Goal: Contribute content: Contribute content

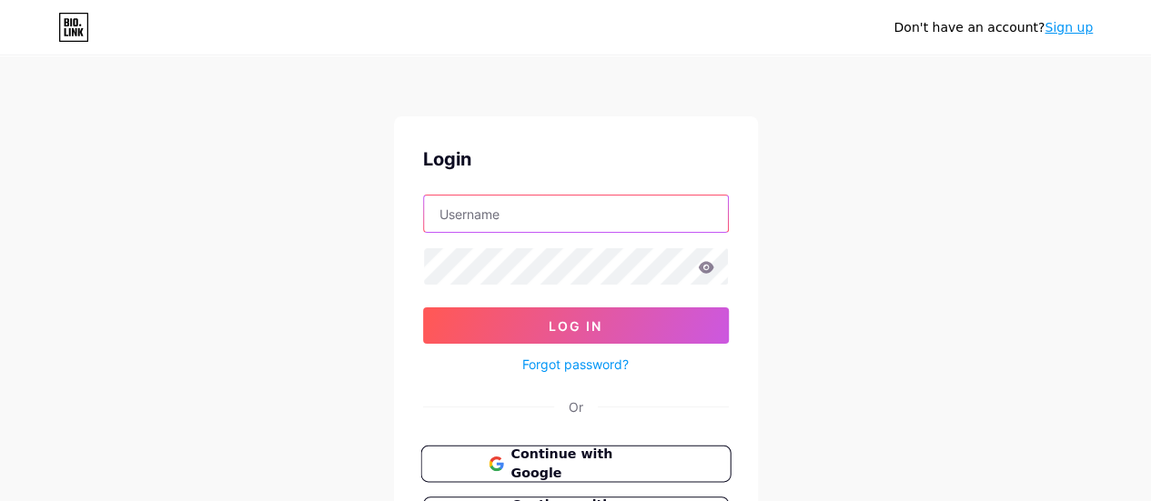
type input "[EMAIL_ADDRESS][DOMAIN_NAME]"
click at [519, 452] on span "Continue with Google" at bounding box center [586, 464] width 152 height 39
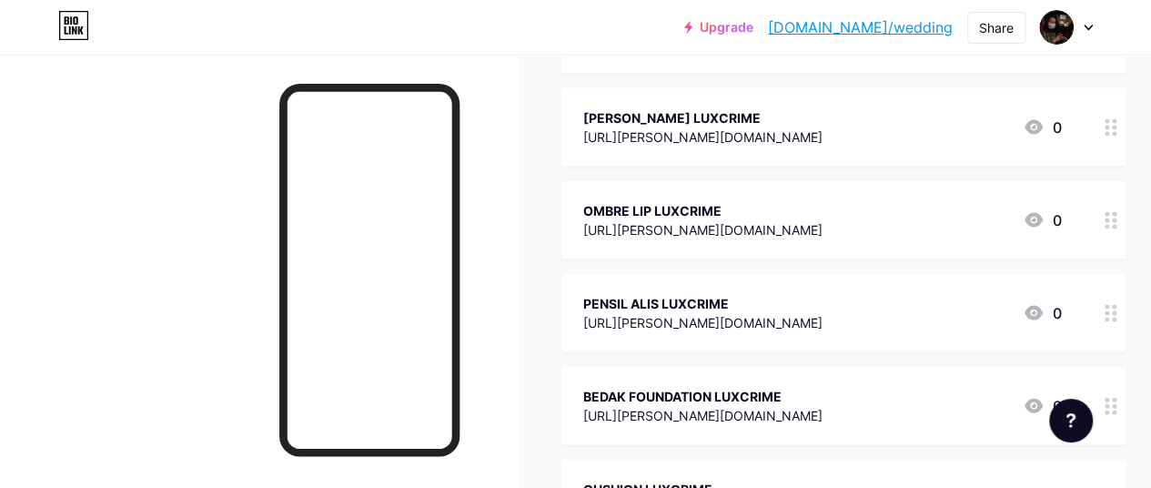
scroll to position [1728, 0]
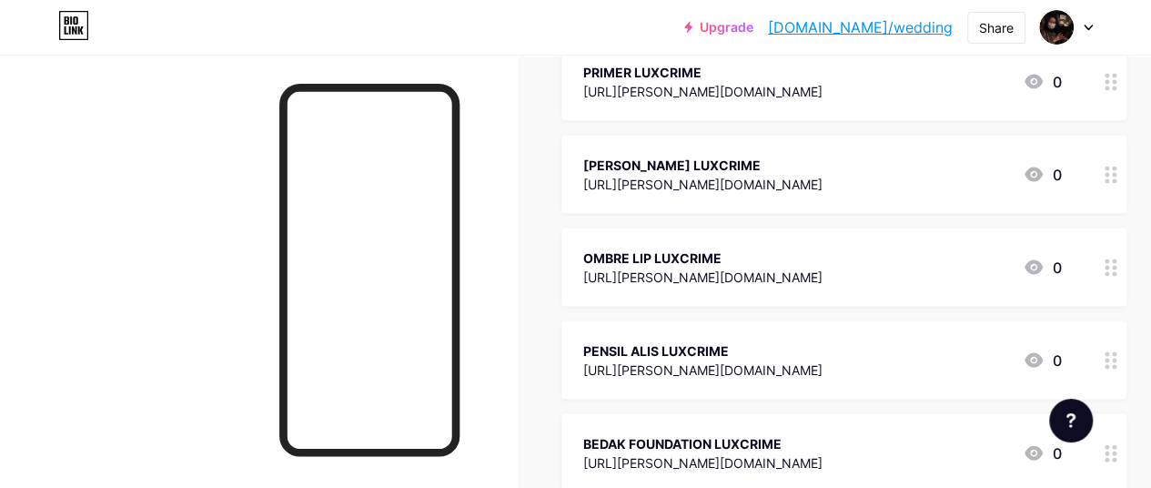
click at [1088, 30] on icon at bounding box center [1087, 28] width 9 height 6
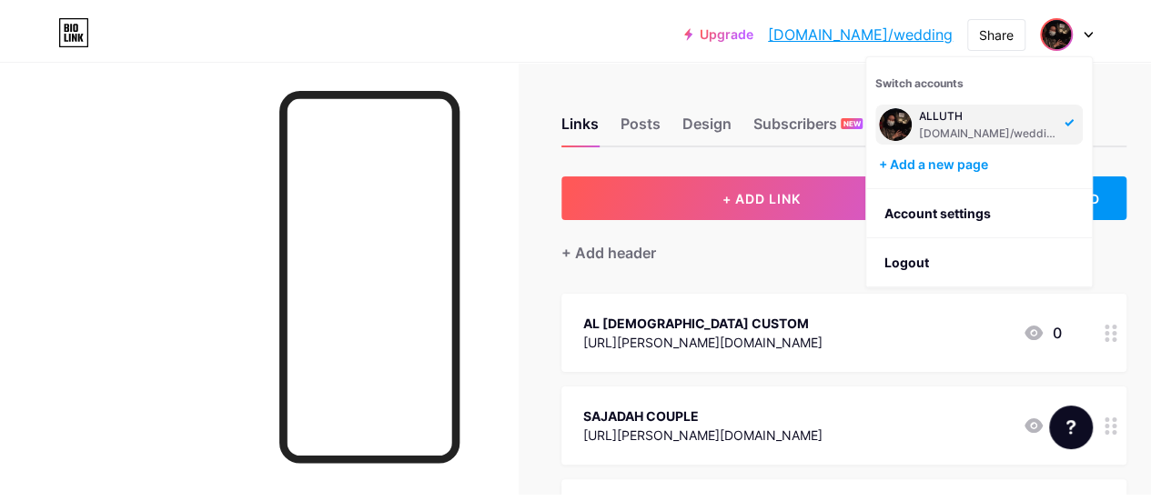
scroll to position [0, 0]
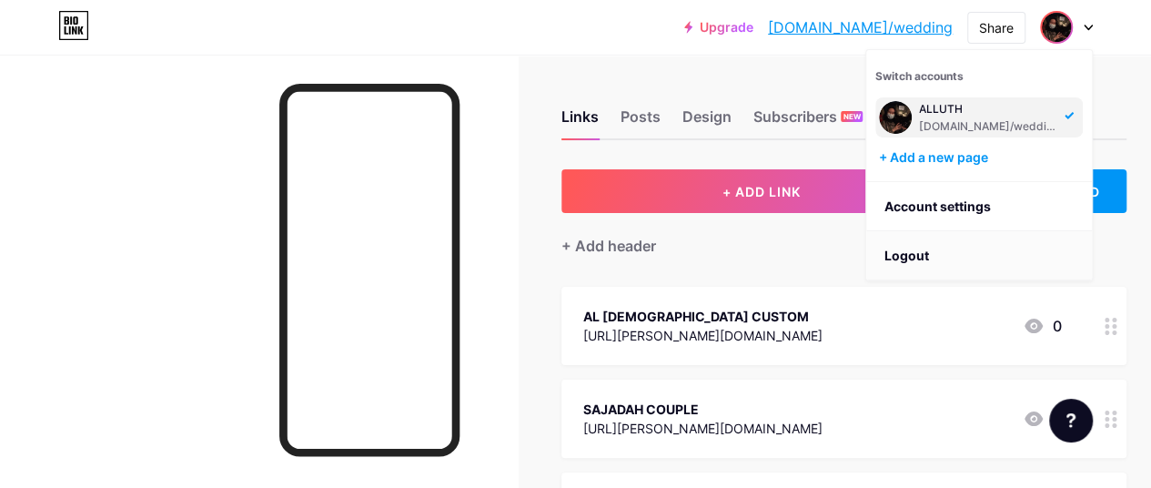
click at [912, 246] on li "Logout" at bounding box center [979, 255] width 226 height 49
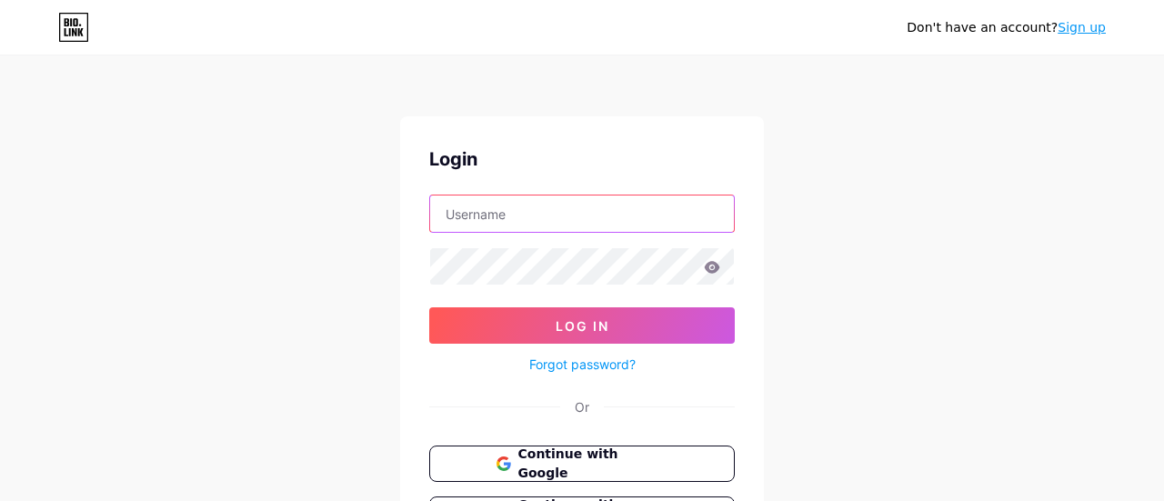
type input "[EMAIL_ADDRESS][DOMAIN_NAME]"
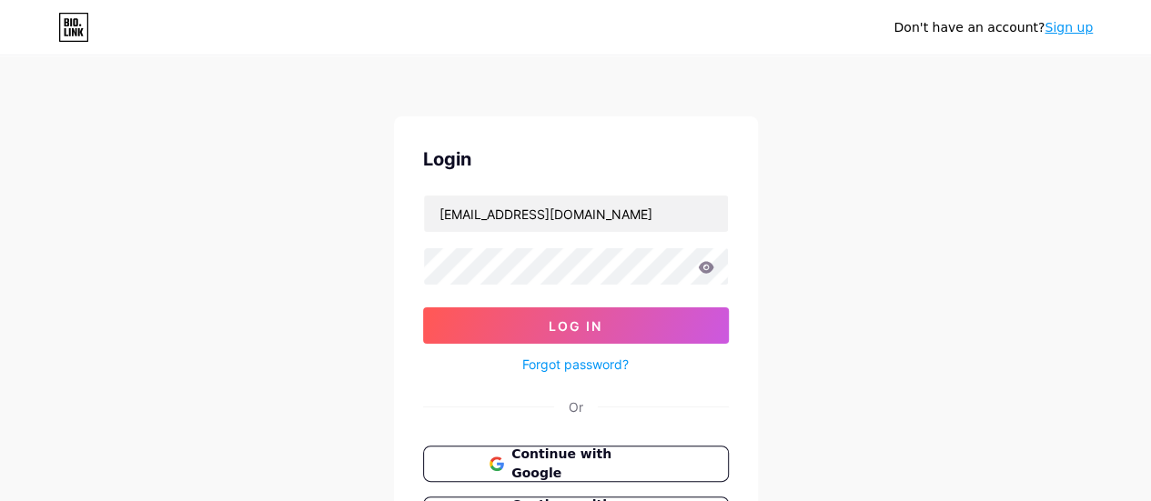
click at [702, 264] on icon at bounding box center [705, 267] width 15 height 12
click at [704, 268] on icon at bounding box center [706, 267] width 16 height 13
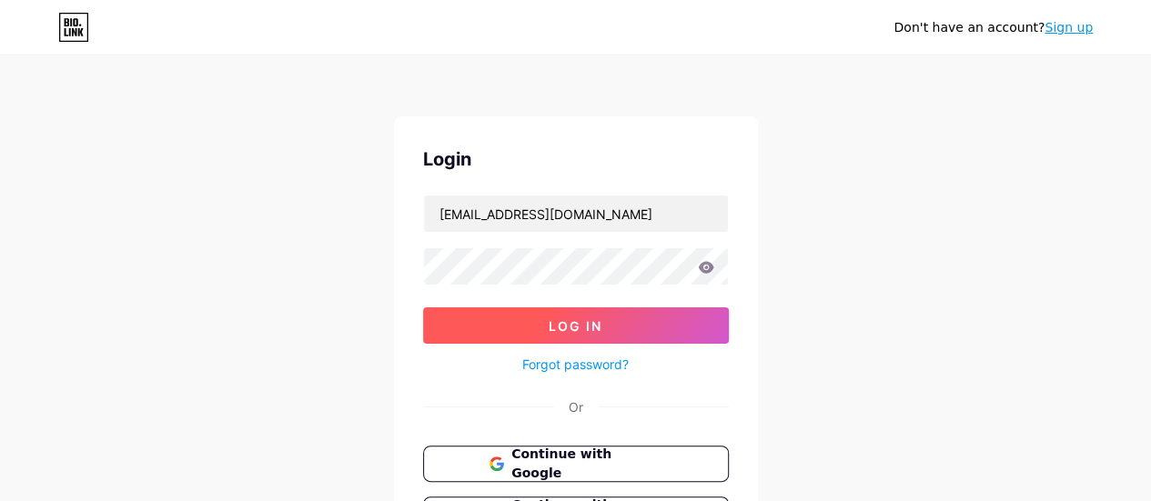
click at [625, 325] on button "Log In" at bounding box center [576, 325] width 306 height 36
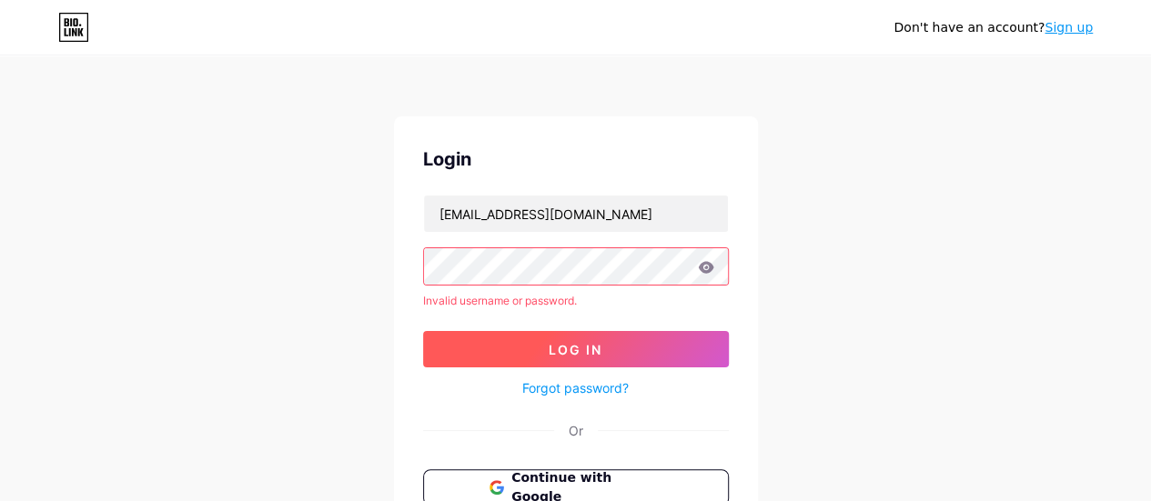
click at [579, 342] on span "Log In" at bounding box center [575, 349] width 54 height 15
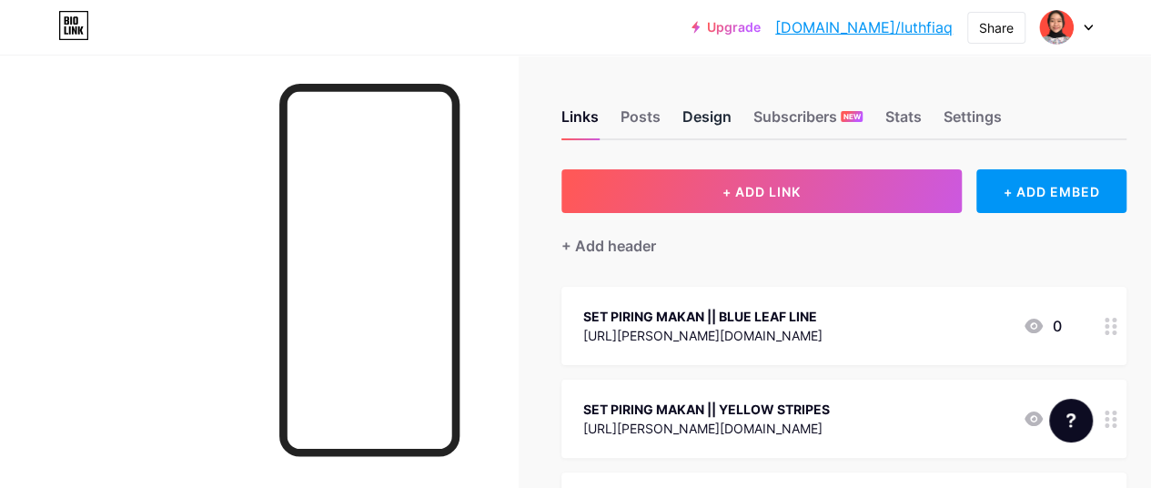
click at [695, 120] on div "Design" at bounding box center [706, 122] width 49 height 33
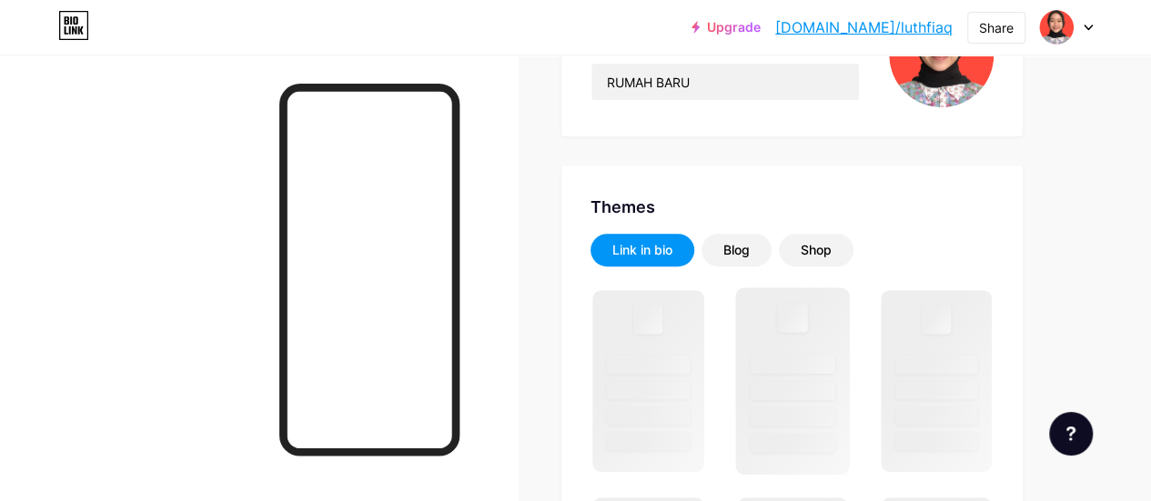
scroll to position [273, 0]
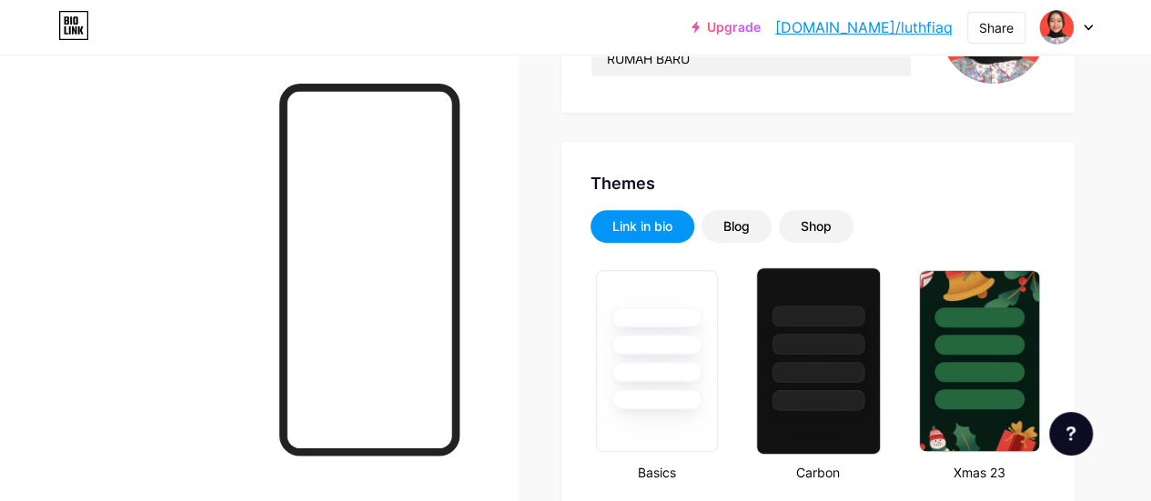
type input "#ffffff"
type input "#000000"
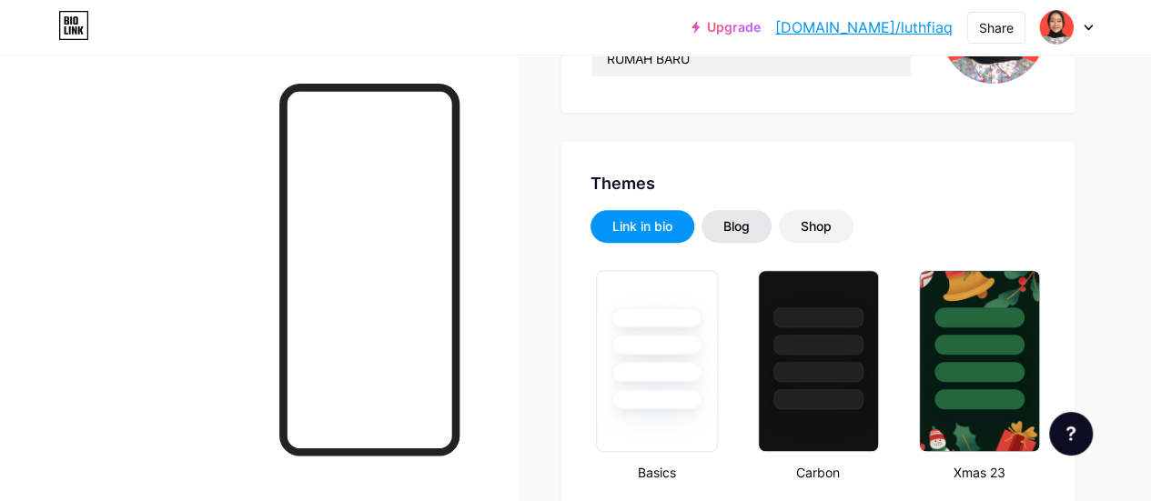
click at [740, 234] on div "Blog" at bounding box center [736, 226] width 26 height 18
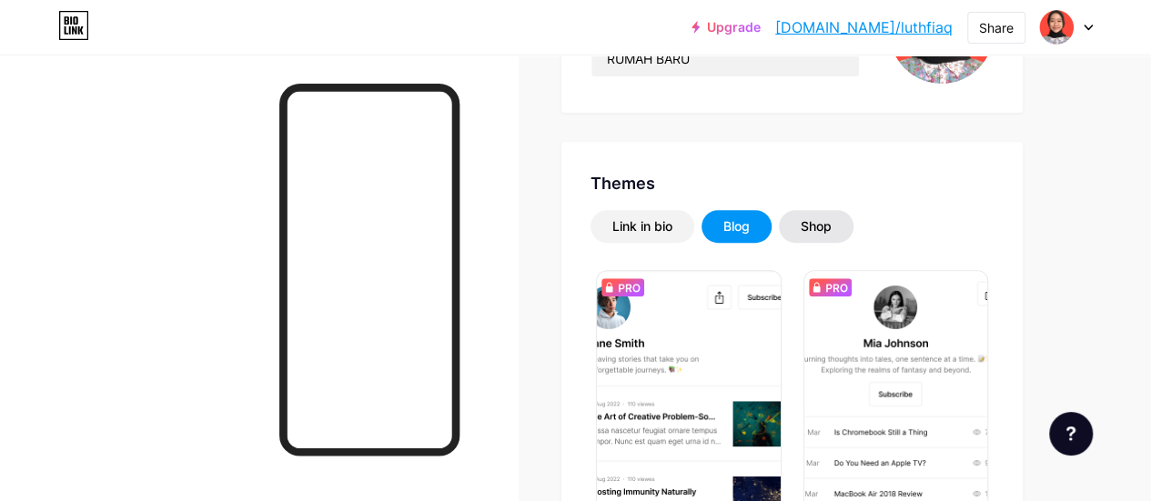
click at [810, 233] on div "Shop" at bounding box center [815, 226] width 31 height 18
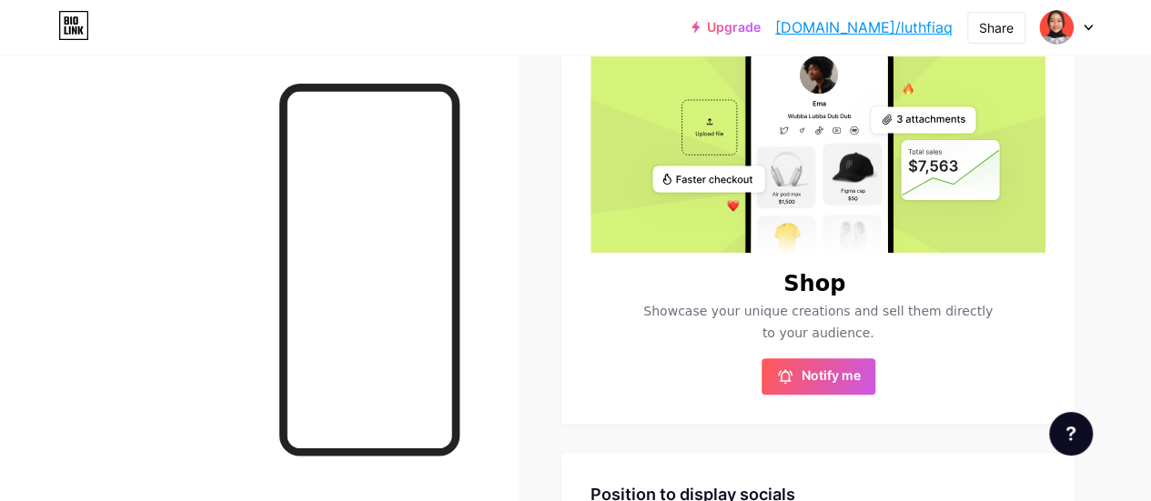
scroll to position [526, 0]
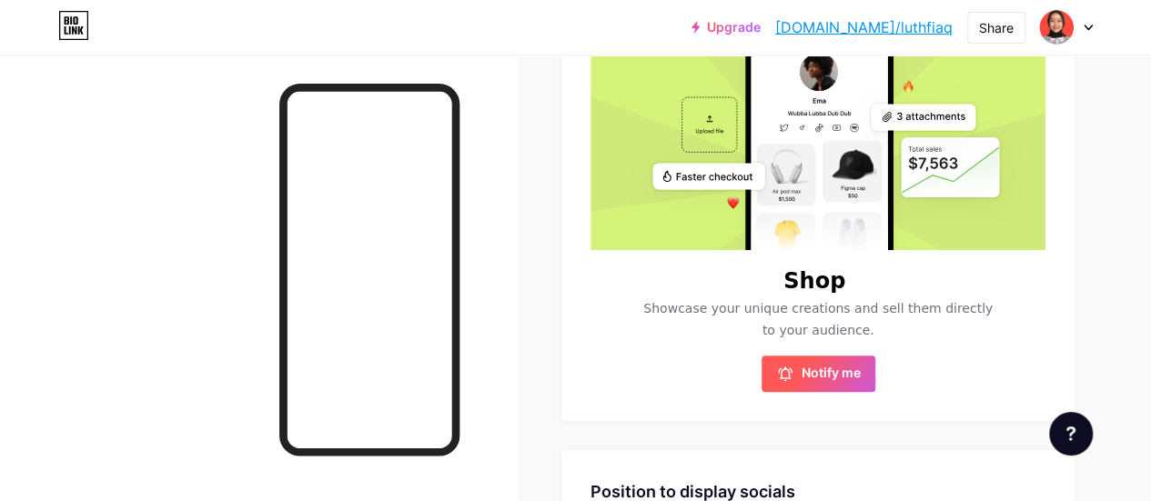
click at [830, 356] on button "Notify me" at bounding box center [818, 374] width 114 height 36
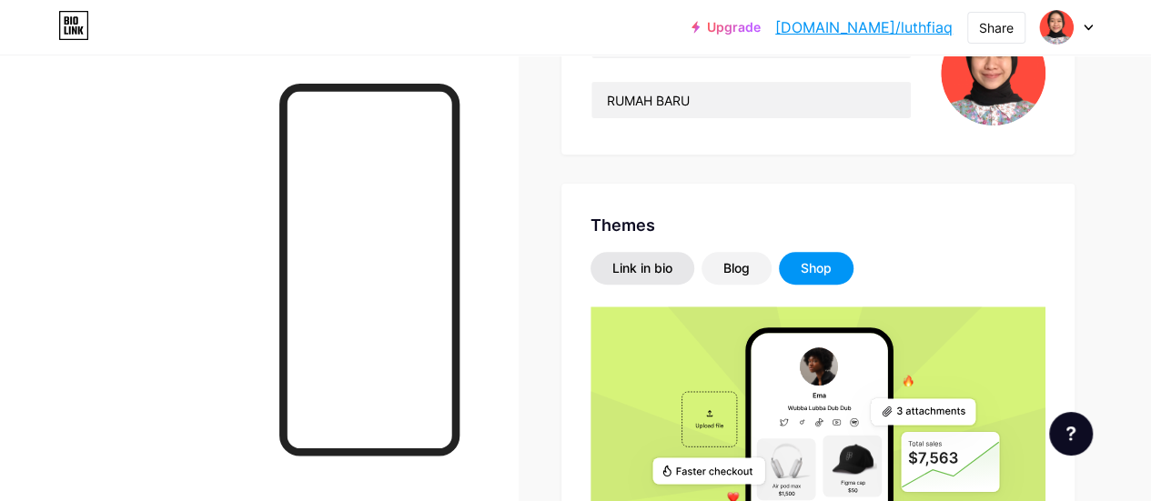
scroll to position [253, 0]
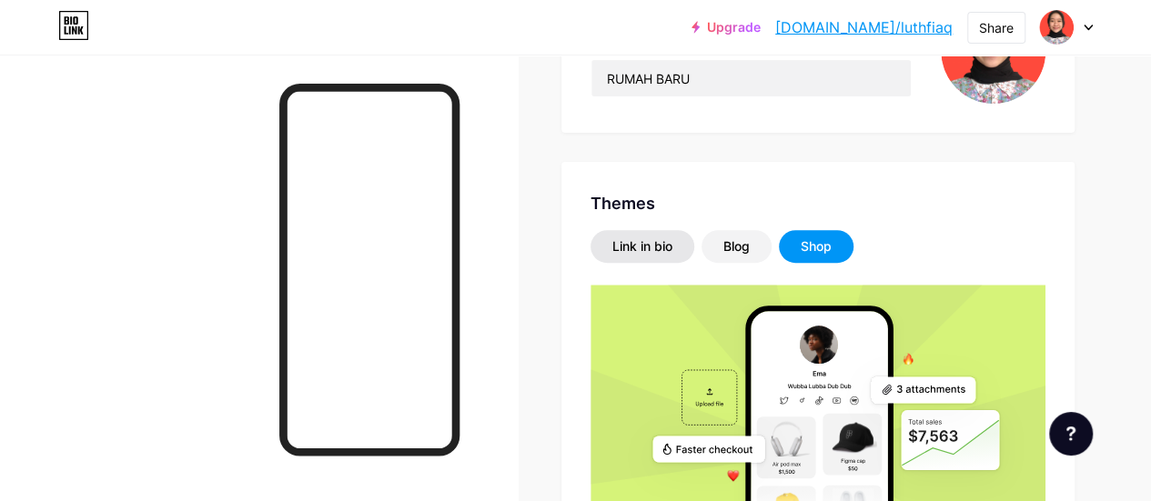
click at [664, 256] on div "Link in bio" at bounding box center [642, 246] width 104 height 33
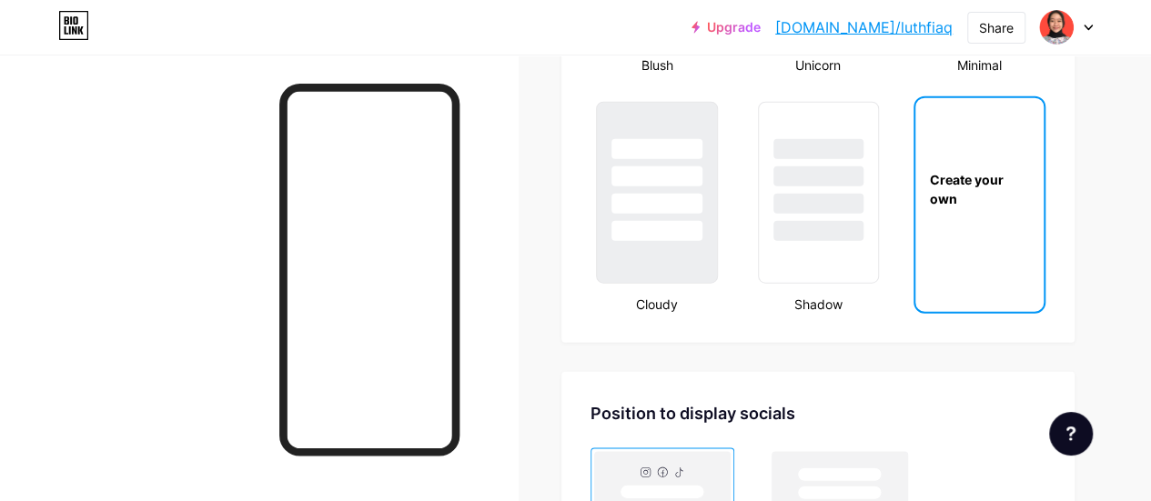
scroll to position [1981, 0]
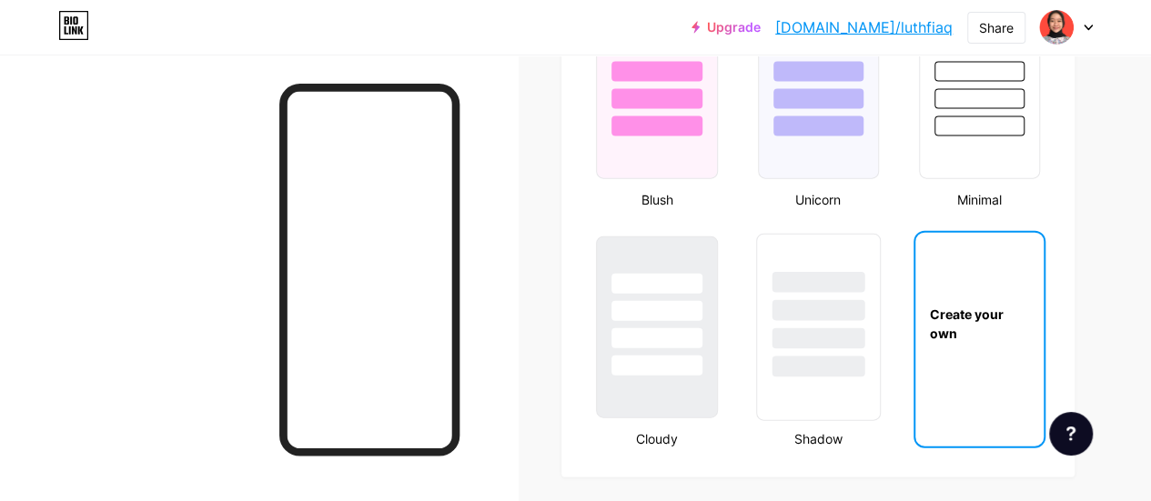
click at [848, 308] on div at bounding box center [817, 310] width 93 height 21
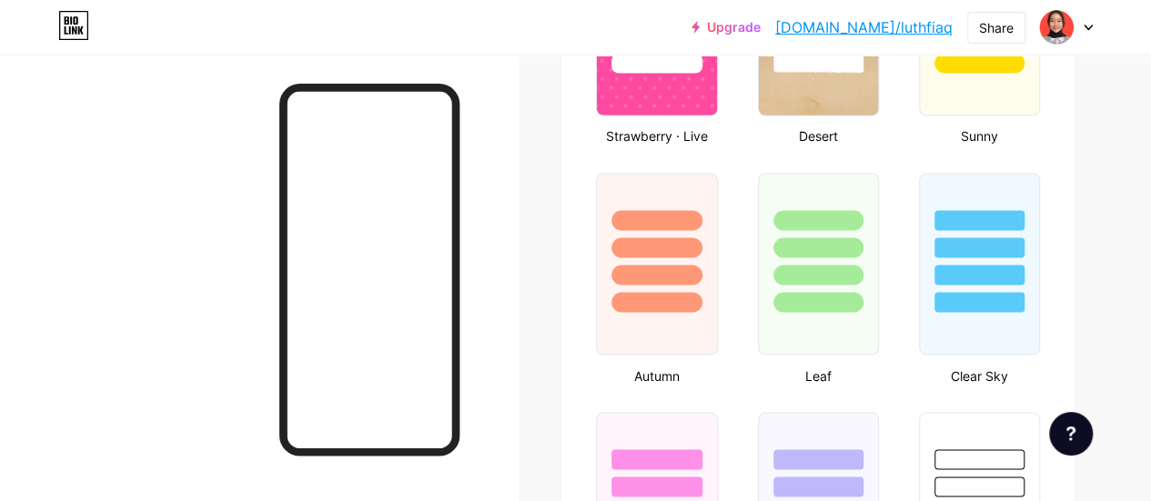
scroll to position [0, 0]
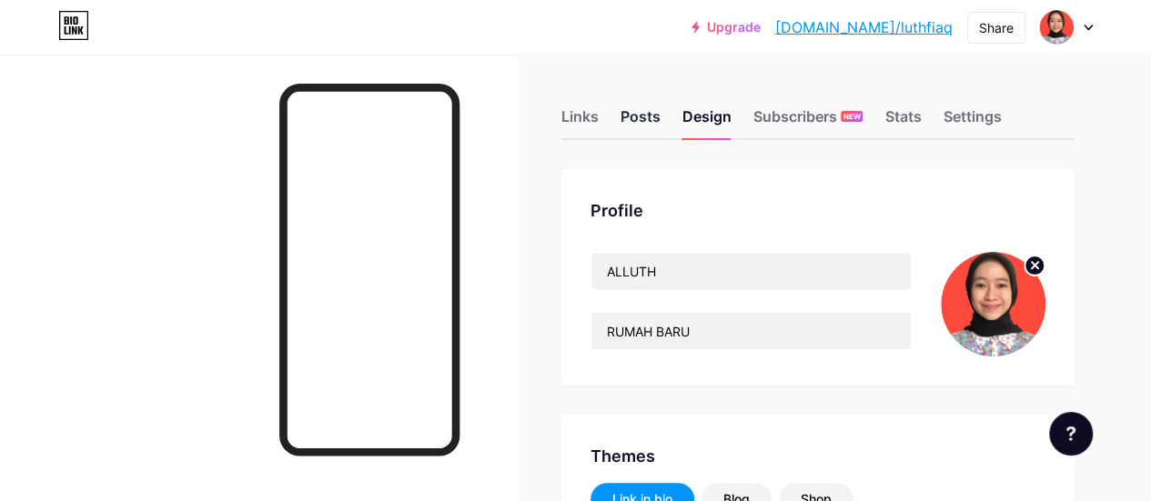
click at [640, 110] on div "Posts" at bounding box center [640, 122] width 40 height 33
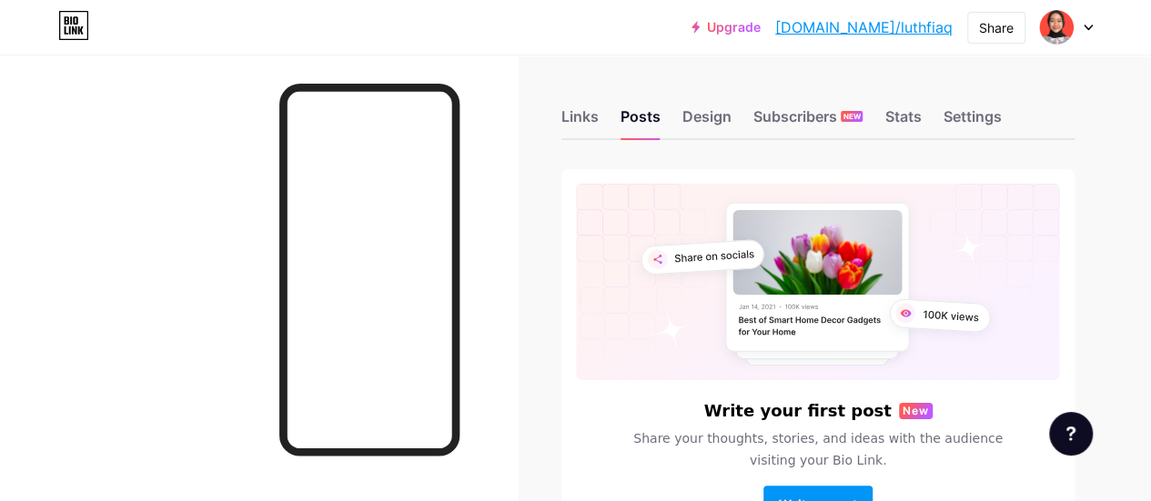
click at [1078, 22] on div at bounding box center [1066, 27] width 53 height 33
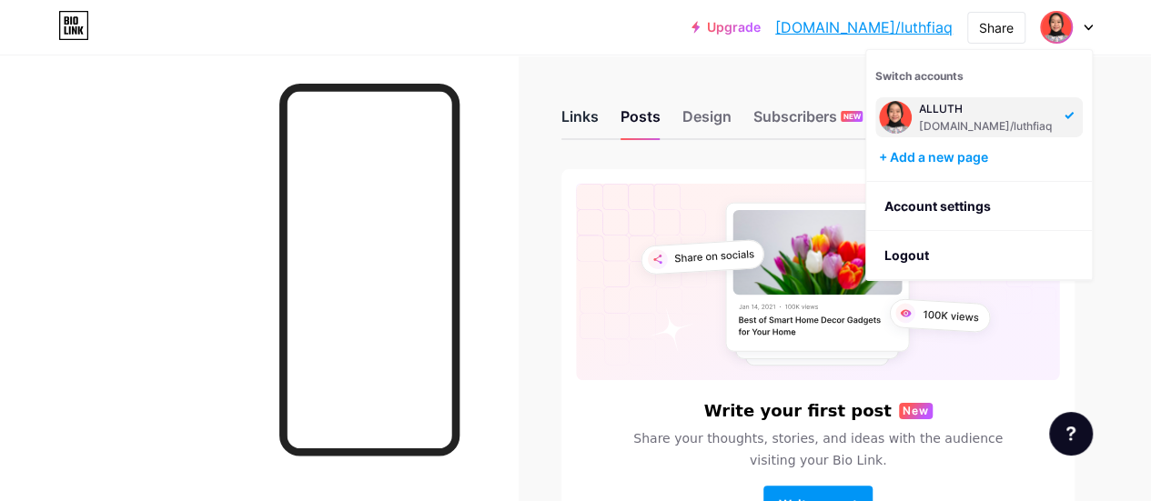
click at [568, 115] on div "Links" at bounding box center [579, 122] width 37 height 33
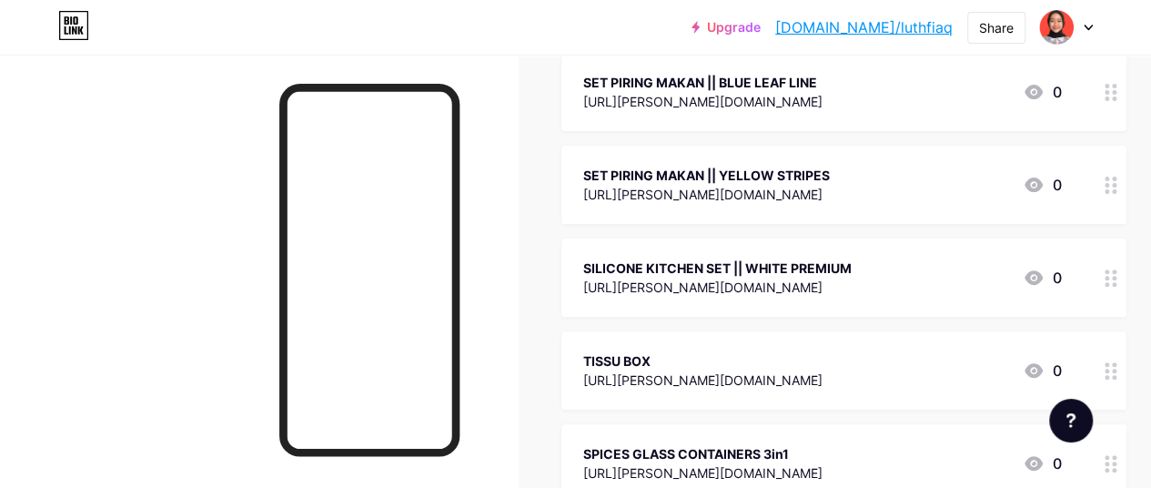
scroll to position [182, 0]
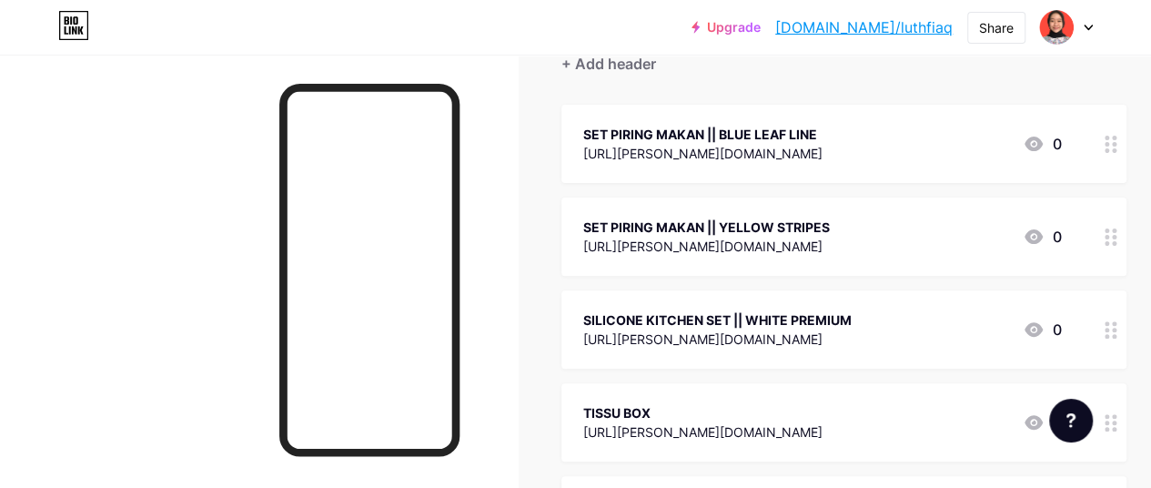
click at [1116, 142] on circle at bounding box center [1113, 144] width 5 height 5
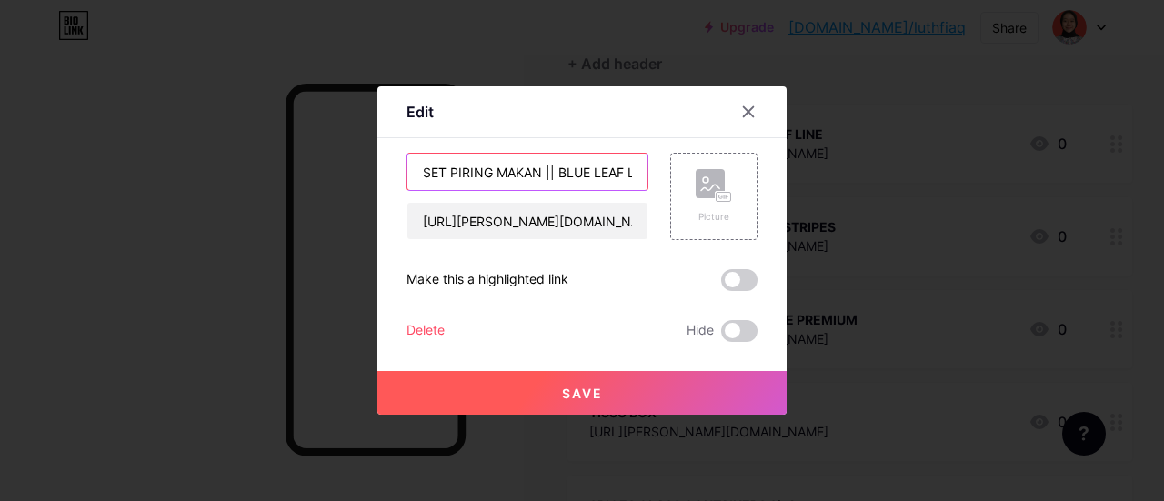
click at [426, 172] on input "SET PIRING MAKAN || BLUE LEAF LINE" at bounding box center [527, 172] width 240 height 36
type input "HIYURI Yellow Stripes"
click at [750, 176] on div "Edit Content YouTube Play YouTube video without leaving your page. ADD Vimeo Pl…" at bounding box center [581, 250] width 409 height 328
click at [696, 197] on icon at bounding box center [714, 186] width 36 height 34
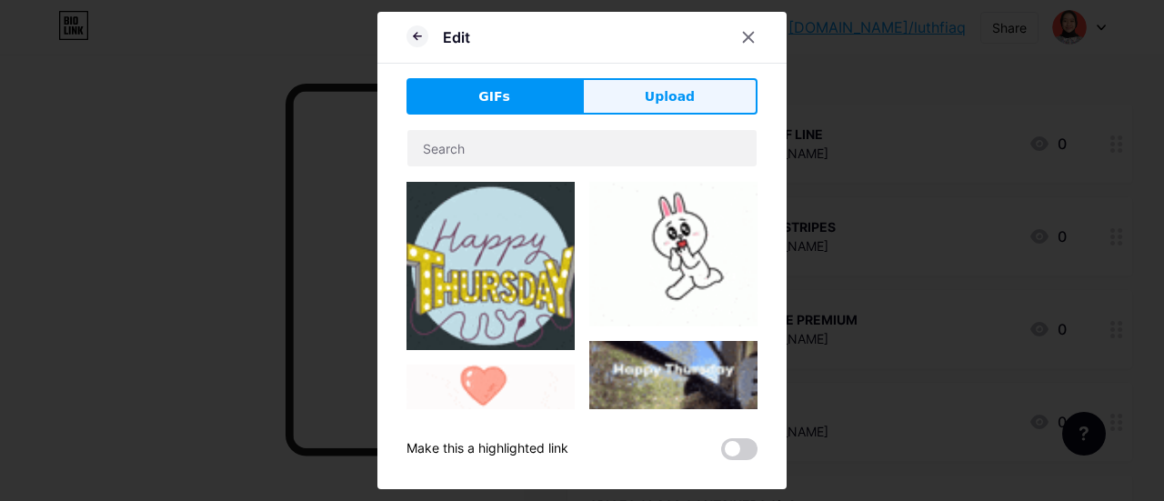
click at [693, 101] on button "Upload" at bounding box center [670, 96] width 176 height 36
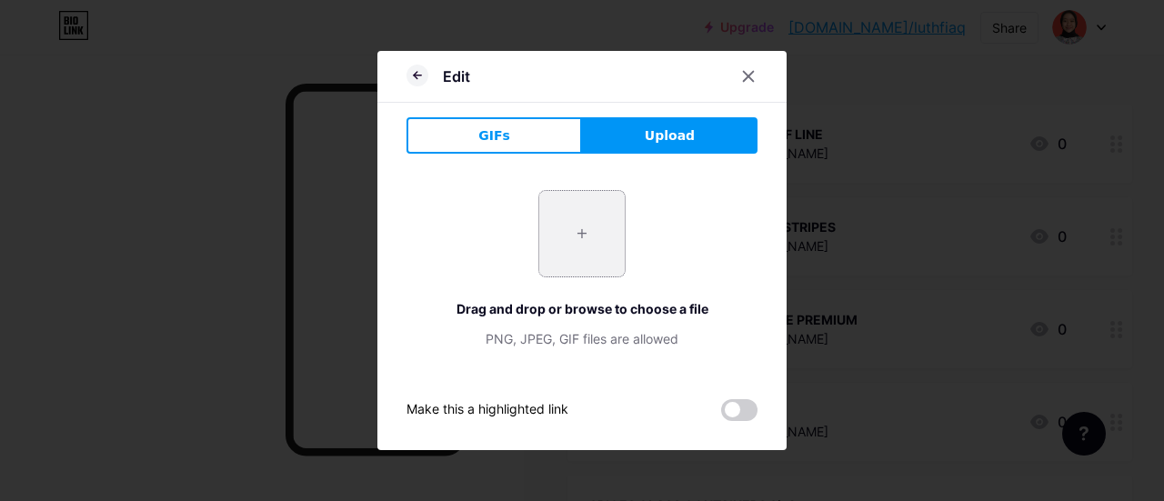
click at [573, 240] on input "file" at bounding box center [581, 233] width 85 height 85
type input "C:\fakepath\10.jpg"
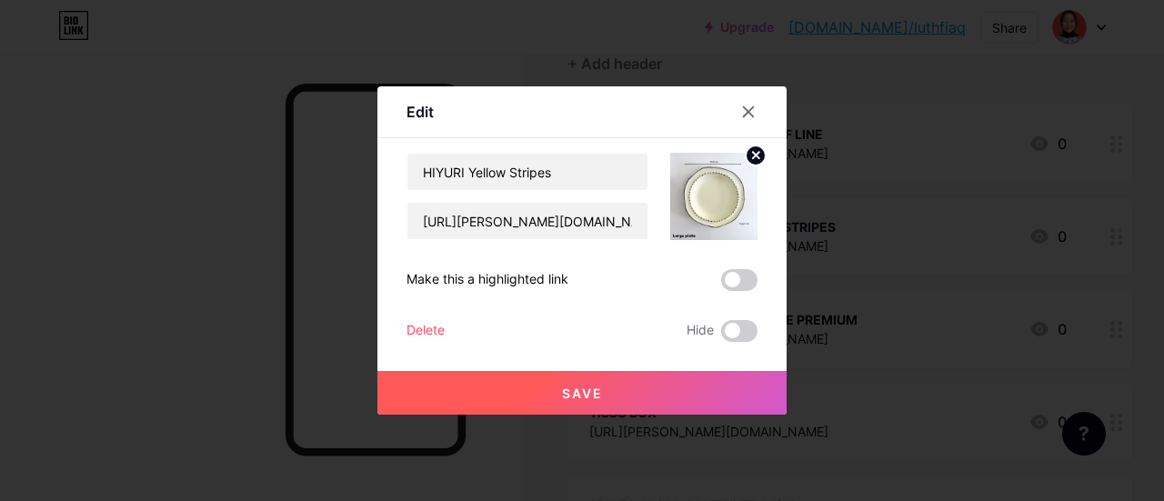
click at [535, 390] on button "Save" at bounding box center [581, 393] width 409 height 44
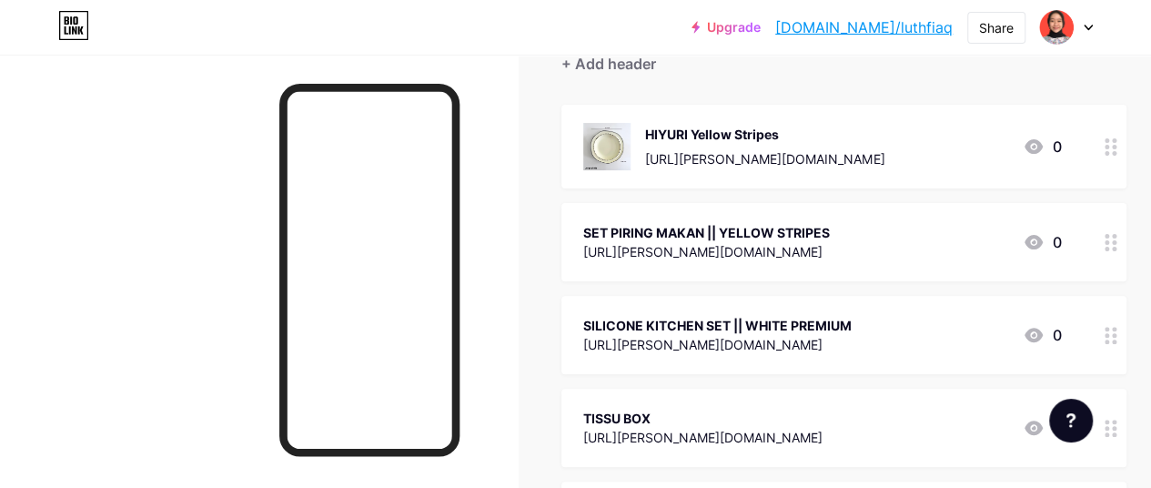
click at [1117, 246] on icon at bounding box center [1110, 242] width 13 height 17
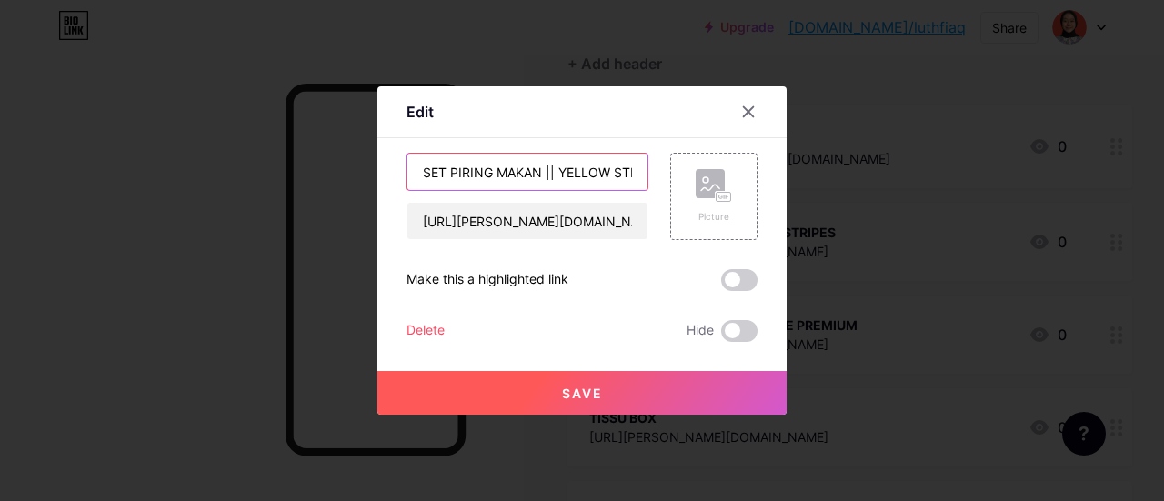
click at [580, 175] on input "SET PIRING MAKAN || YELLOW STRIPES" at bounding box center [527, 172] width 240 height 36
type input "HIYURI Blue Leaf Line"
click at [709, 176] on rect at bounding box center [710, 183] width 29 height 29
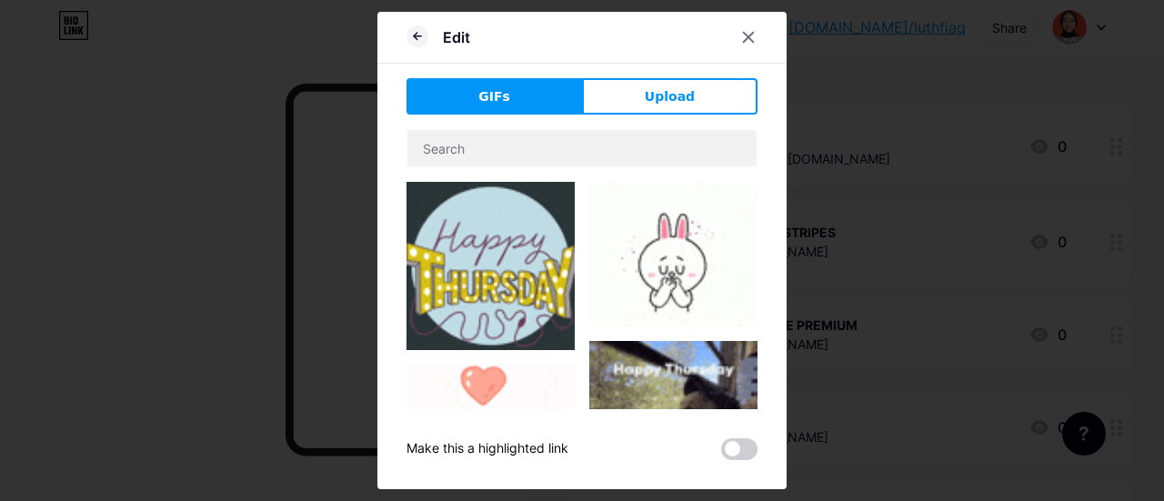
click at [707, 100] on button "Upload" at bounding box center [670, 96] width 176 height 36
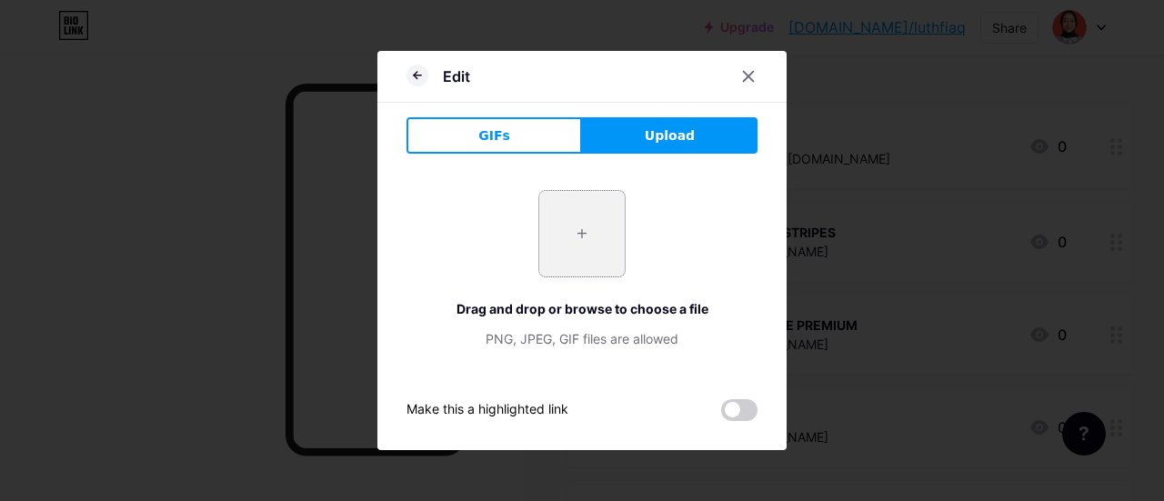
click at [568, 245] on input "file" at bounding box center [581, 233] width 85 height 85
type input "C:\fakepath\1.jpg"
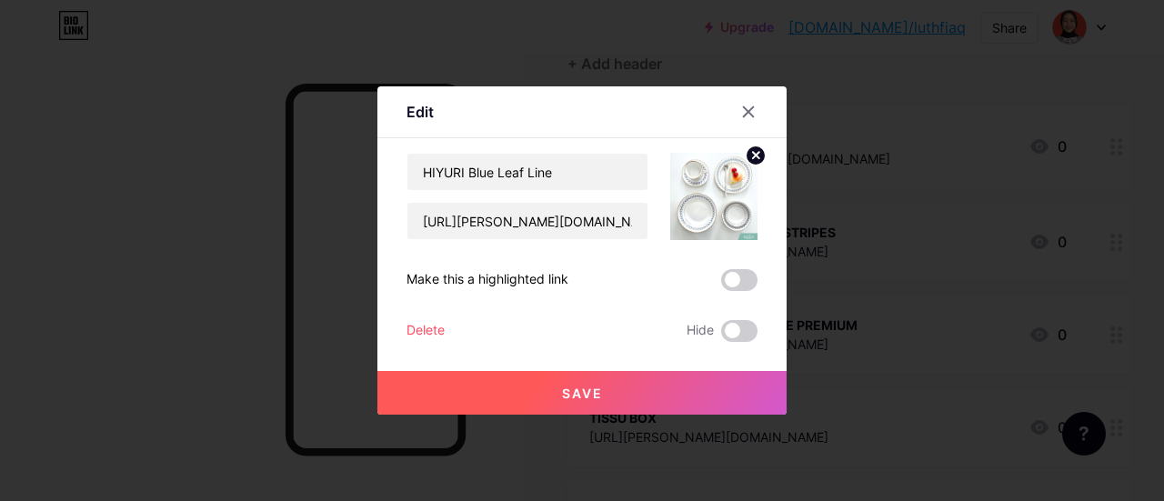
click at [622, 387] on button "Save" at bounding box center [581, 393] width 409 height 44
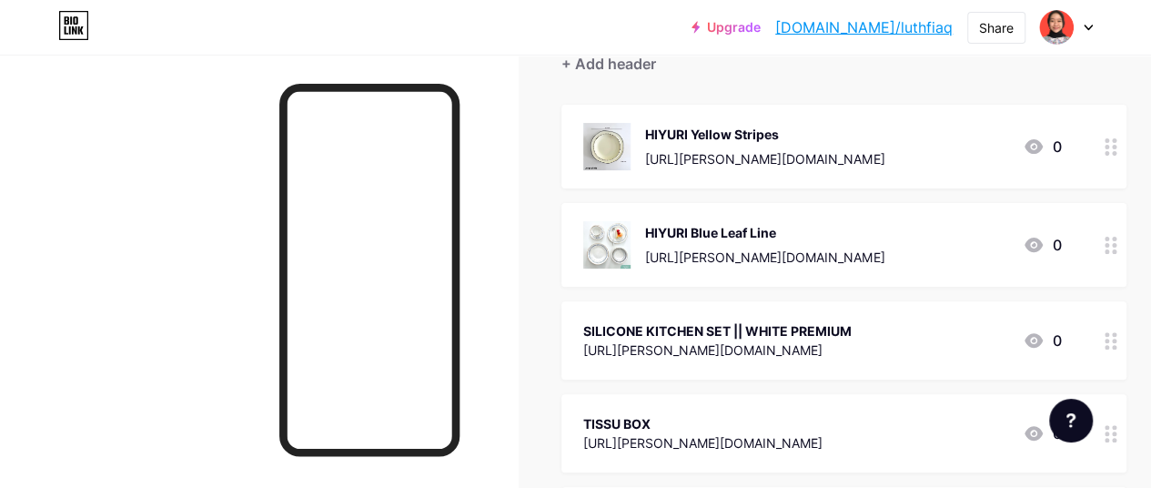
click at [1126, 336] on div at bounding box center [1110, 340] width 31 height 78
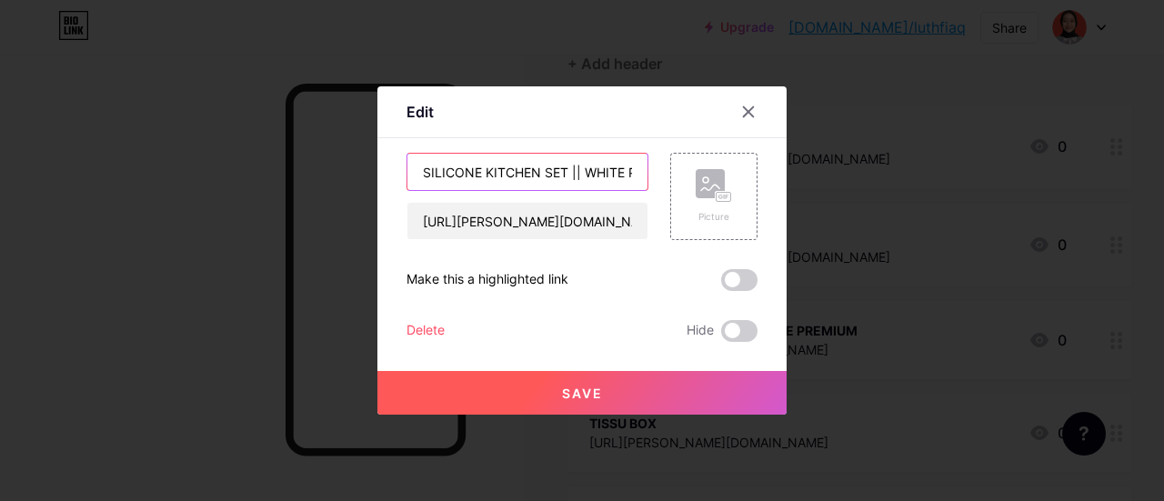
click at [546, 172] on input "SILICONE KITCHEN SET || WHITE PREMIUM" at bounding box center [527, 172] width 240 height 36
type input "SET SILIKON S"
type input "SUTIL SILIKON SET || Hitam / Putih"
click at [702, 179] on rect at bounding box center [710, 183] width 29 height 29
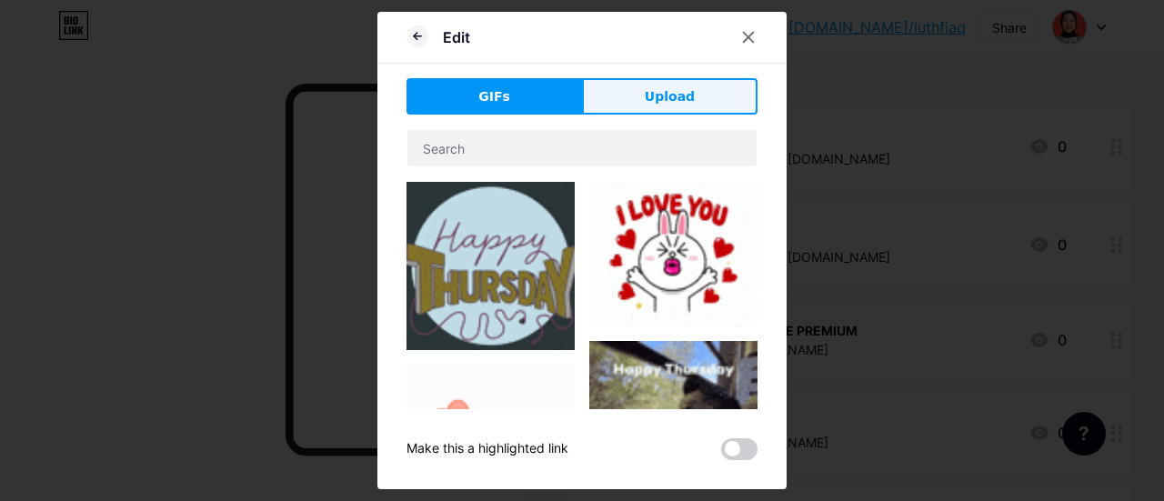
click at [666, 102] on span "Upload" at bounding box center [670, 96] width 50 height 19
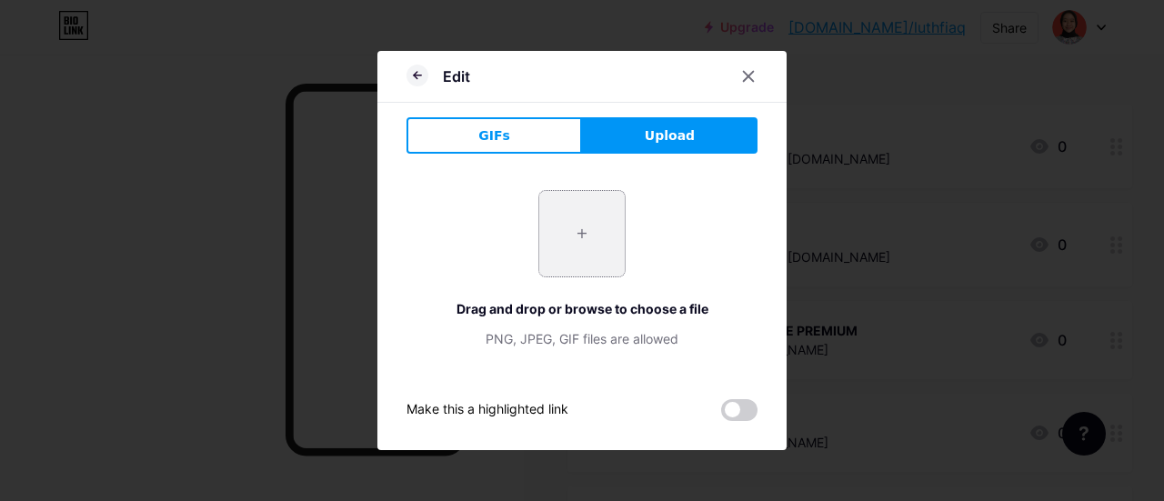
click at [559, 223] on input "file" at bounding box center [581, 233] width 85 height 85
type input "C:\fakepath\2.jpg"
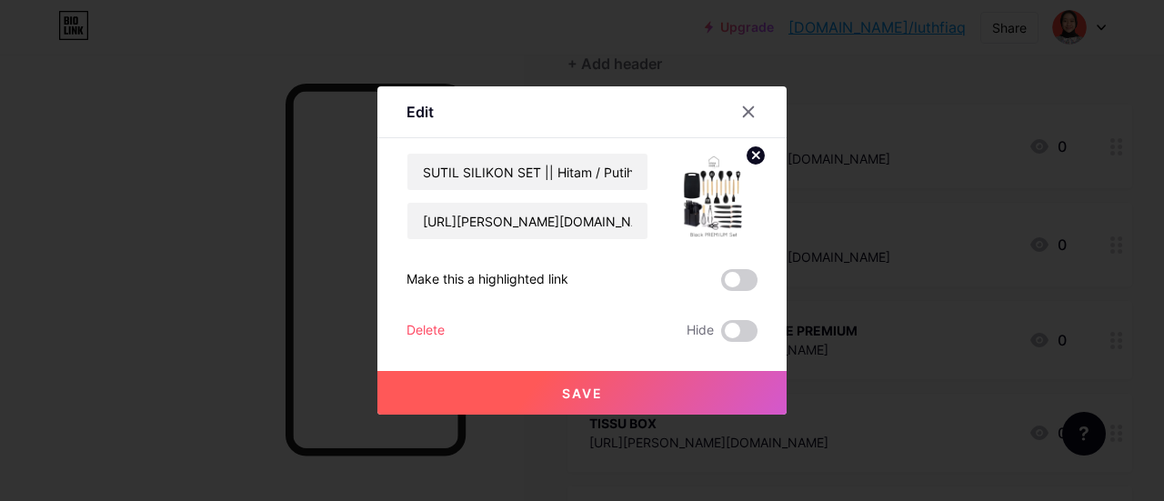
click at [506, 388] on button "Save" at bounding box center [581, 393] width 409 height 44
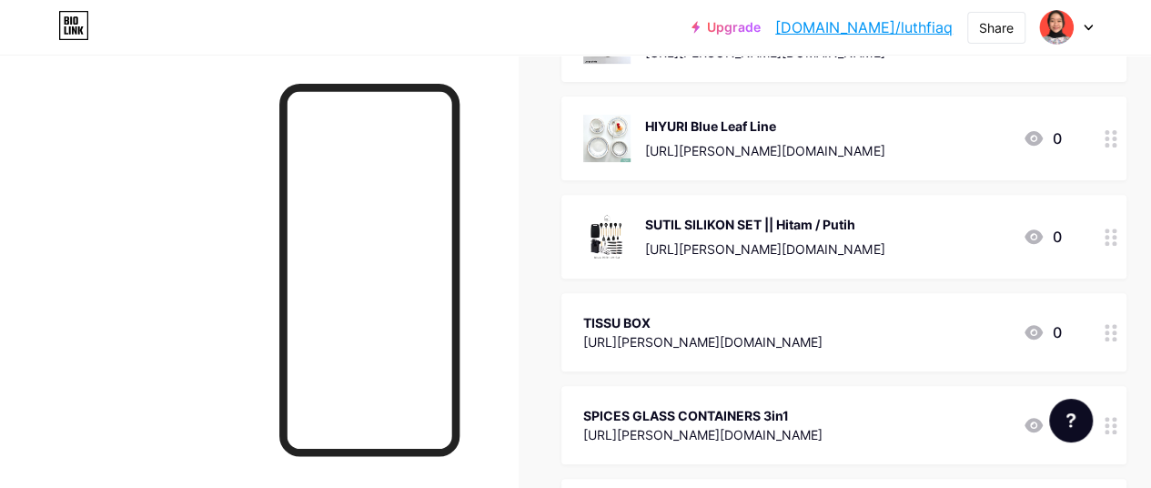
scroll to position [364, 0]
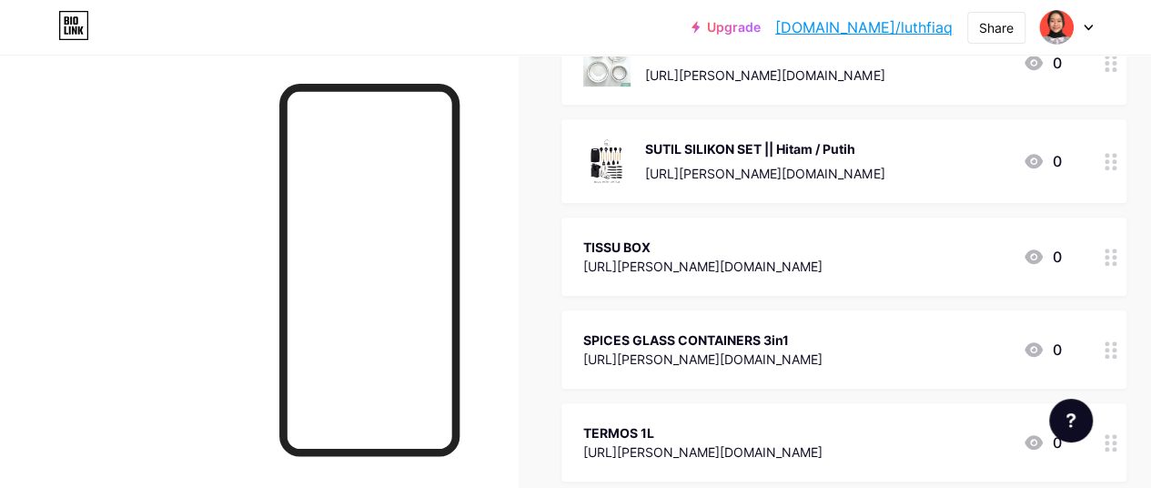
click at [870, 266] on div "TISSU BOX [URL][PERSON_NAME][DOMAIN_NAME] 0" at bounding box center [822, 257] width 478 height 42
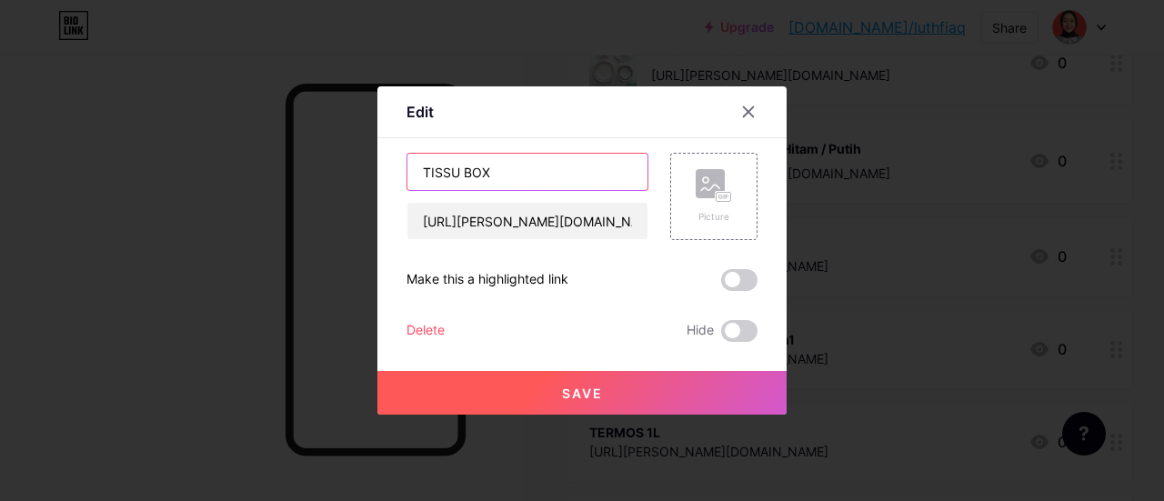
click at [508, 166] on input "TISSU BOX" at bounding box center [527, 172] width 240 height 36
click at [447, 169] on input "TISSU BOX" at bounding box center [527, 172] width 240 height 36
type input "TISSUE BOX"
click at [703, 209] on div "Picture" at bounding box center [714, 196] width 36 height 55
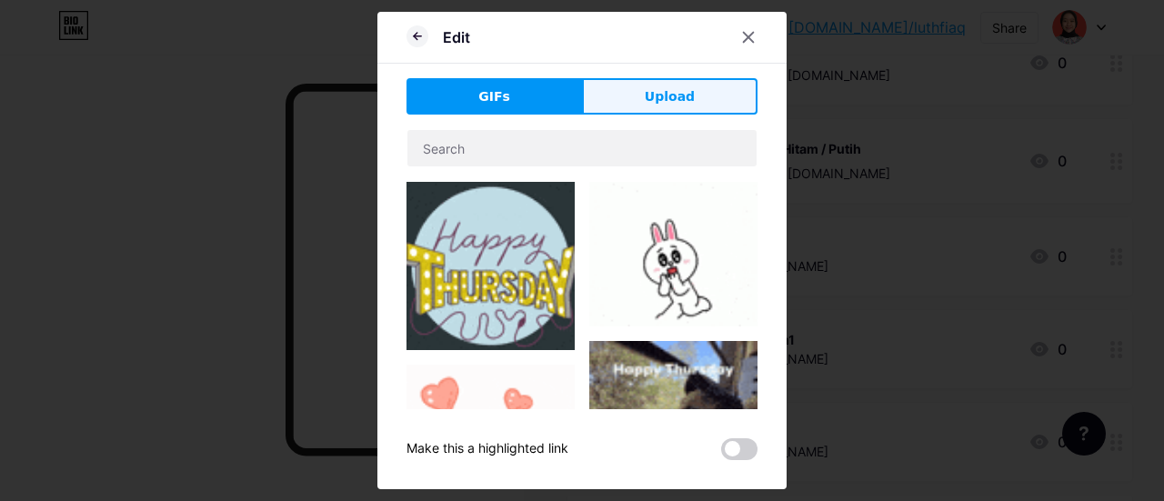
click at [665, 93] on span "Upload" at bounding box center [670, 96] width 50 height 19
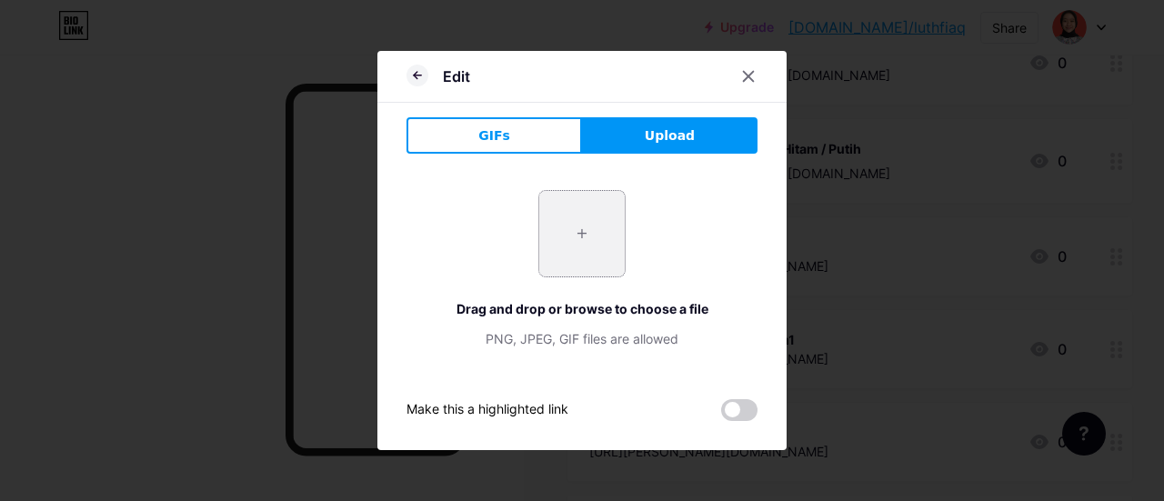
click at [591, 209] on input "file" at bounding box center [581, 233] width 85 height 85
type input "C:\fakepath\3.jpg"
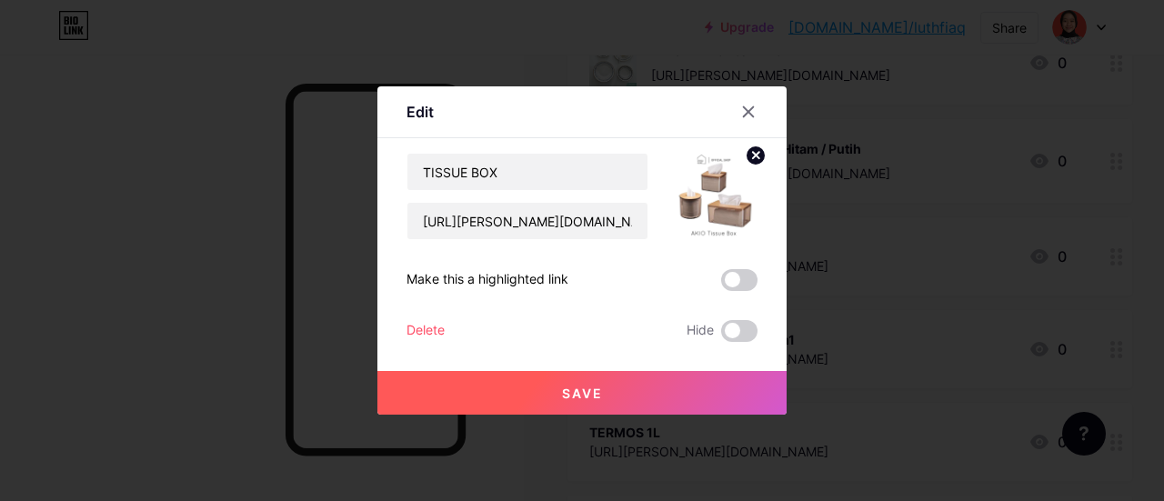
click at [540, 393] on button "Save" at bounding box center [581, 393] width 409 height 44
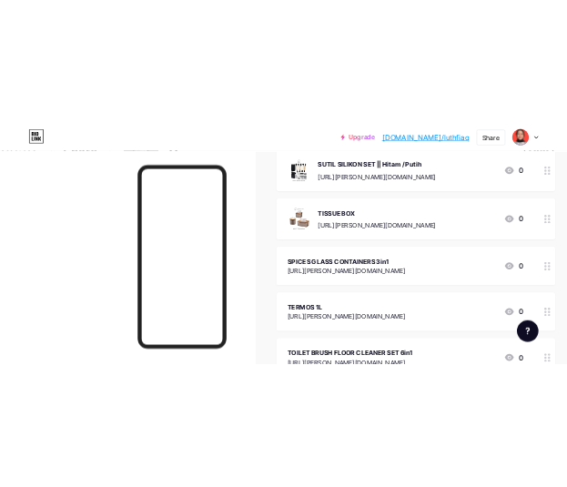
scroll to position [455, 0]
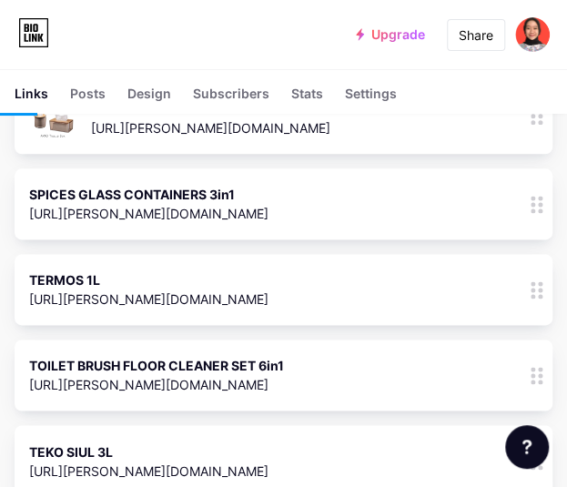
click at [365, 196] on div "SPICES GLASS CONTAINERS 3in1 [URL][PERSON_NAME][DOMAIN_NAME] 0" at bounding box center [258, 204] width 458 height 42
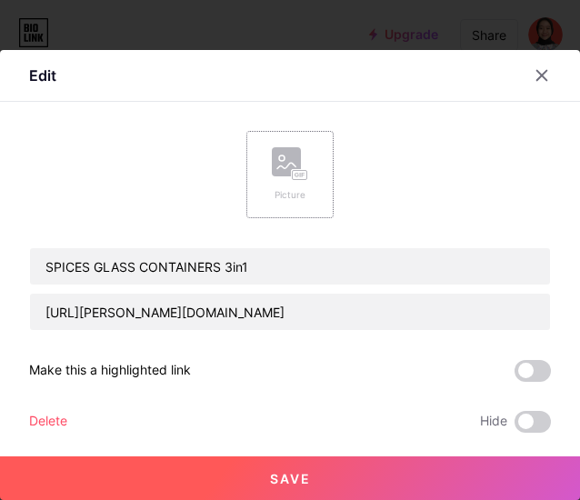
click at [292, 180] on rect at bounding box center [300, 175] width 16 height 11
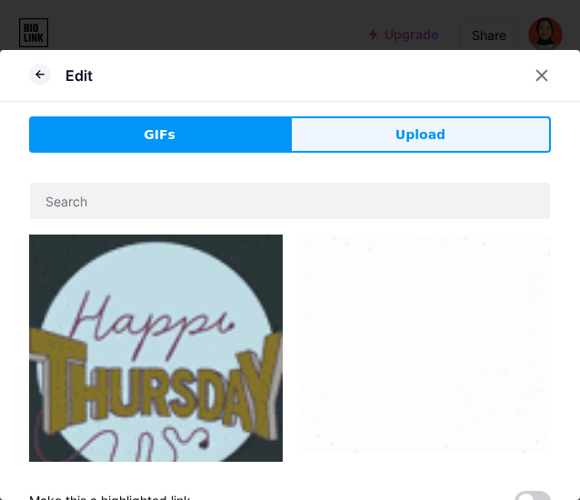
click at [419, 138] on span "Upload" at bounding box center [421, 135] width 50 height 19
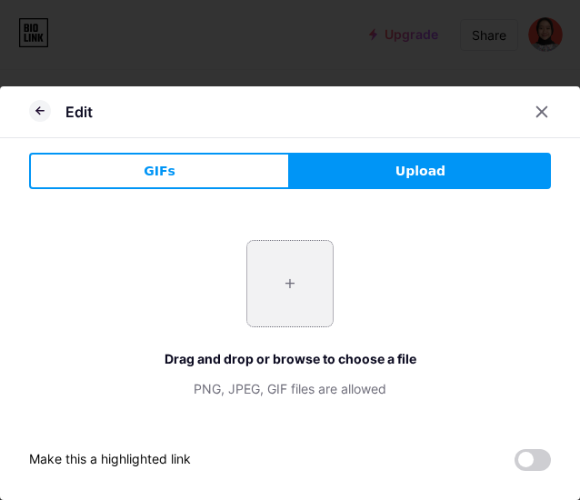
click at [306, 254] on input "file" at bounding box center [289, 283] width 85 height 85
type input "C:\fakepath\4.jpg"
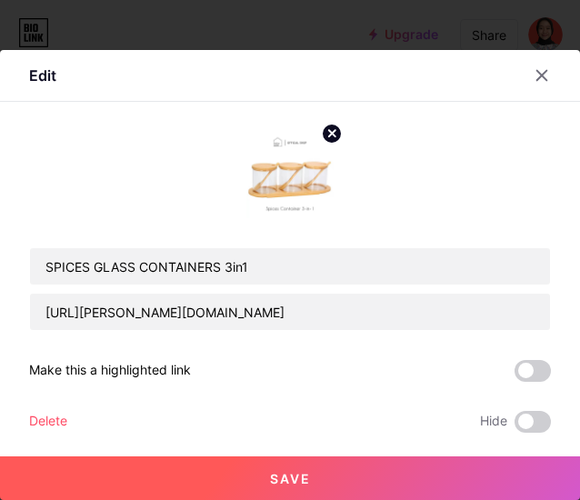
click at [284, 476] on span "Save" at bounding box center [290, 478] width 41 height 15
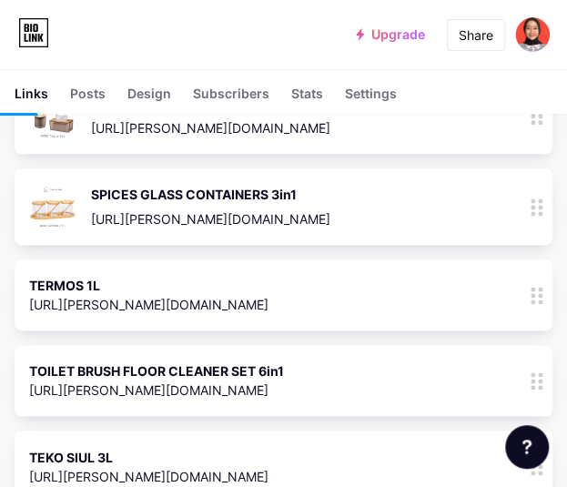
click at [184, 308] on div "[URL][PERSON_NAME][DOMAIN_NAME]" at bounding box center [148, 304] width 239 height 19
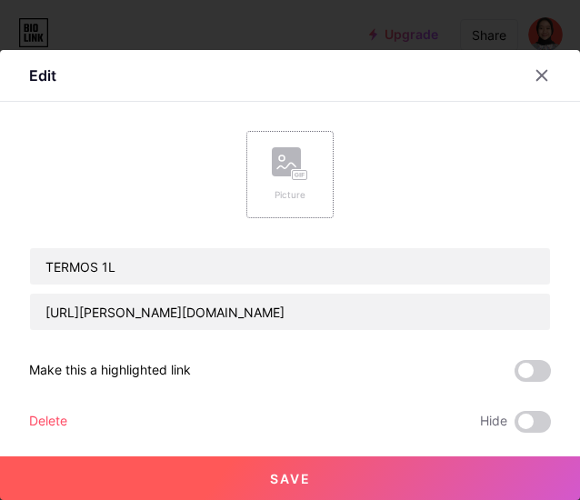
click at [292, 160] on rect at bounding box center [286, 161] width 29 height 29
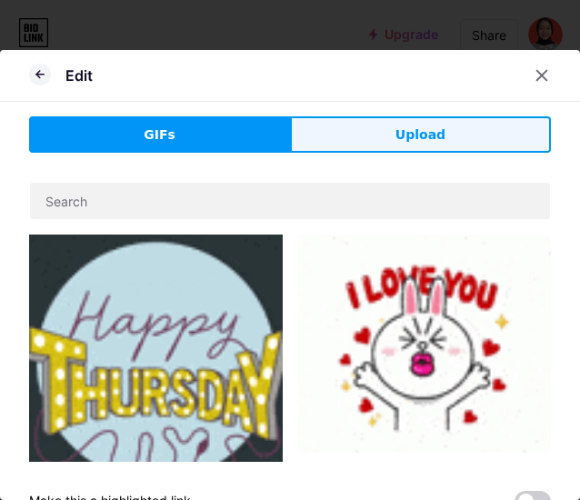
click at [337, 126] on button "Upload" at bounding box center [420, 134] width 261 height 36
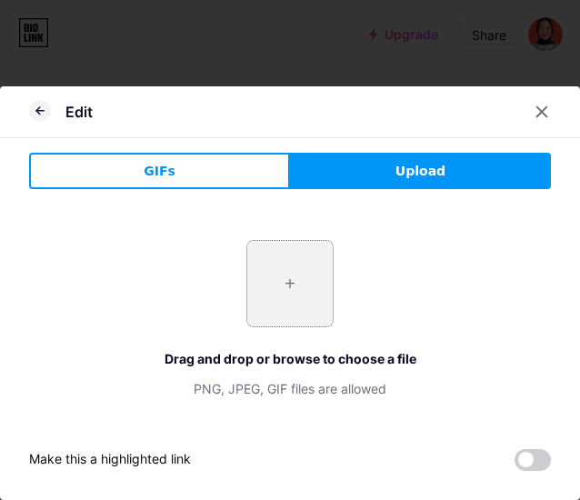
click at [283, 263] on input "file" at bounding box center [289, 283] width 85 height 85
type input "C:\fakepath\5.jpg"
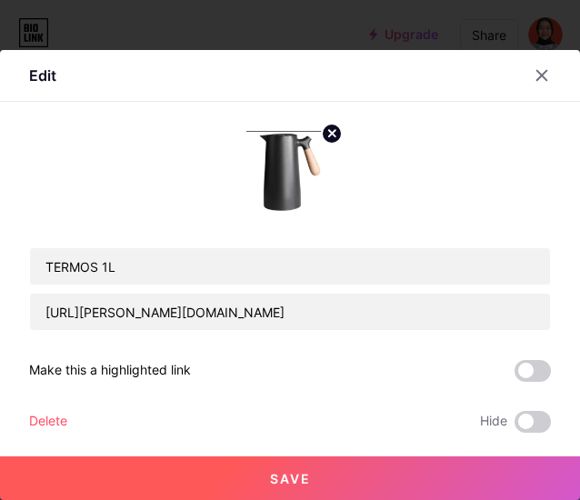
click at [238, 463] on button "Save" at bounding box center [290, 479] width 580 height 44
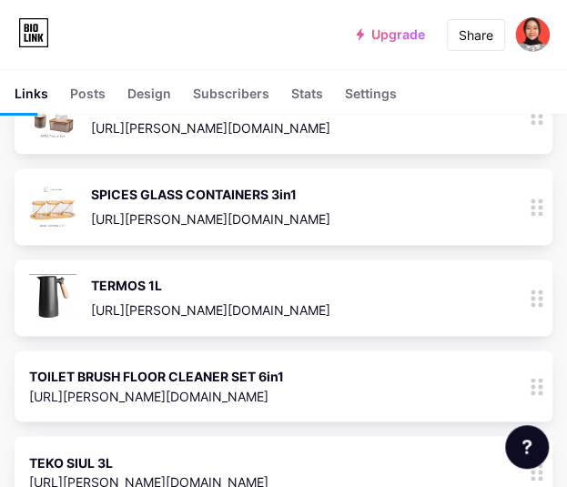
click at [253, 288] on div "TERMOS 1L" at bounding box center [210, 285] width 239 height 19
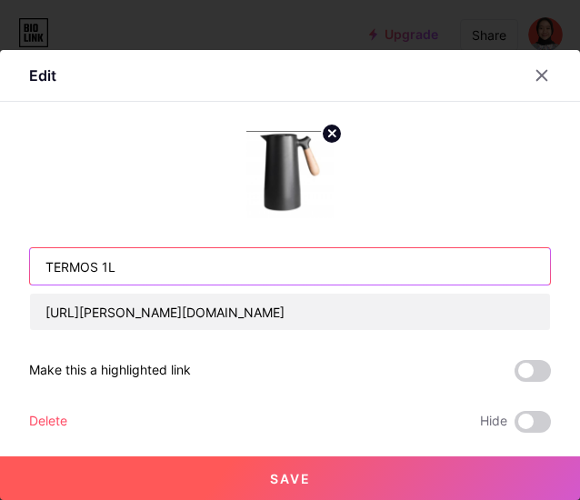
click at [211, 274] on input "TERMOS 1L" at bounding box center [290, 266] width 520 height 36
type input "TERMOS 1L || Hitam / Putih"
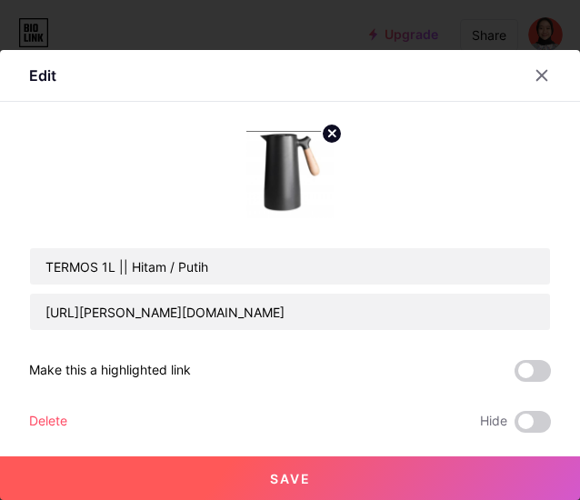
click at [153, 474] on button "Save" at bounding box center [290, 479] width 580 height 44
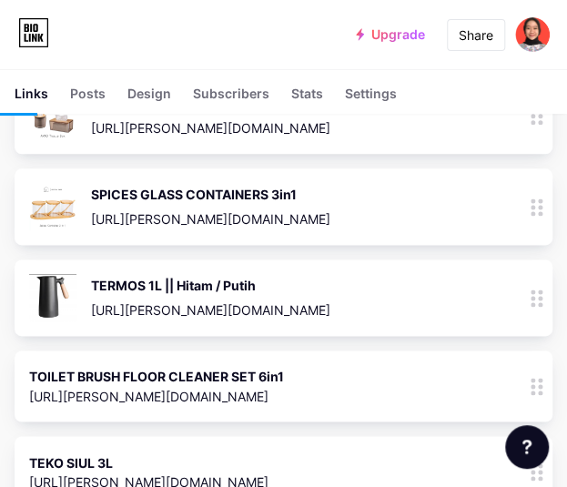
click at [316, 374] on div "TOILET BRUSH FLOOR CLEANER SET 6in1 [URL][PERSON_NAME][DOMAIN_NAME] 0" at bounding box center [258, 386] width 458 height 42
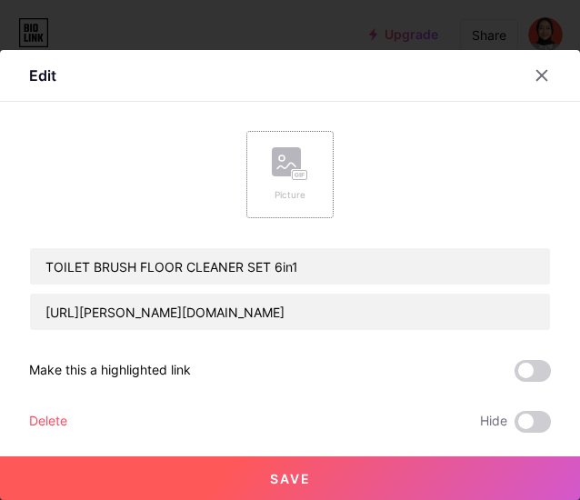
click at [302, 191] on div "Picture" at bounding box center [289, 174] width 87 height 87
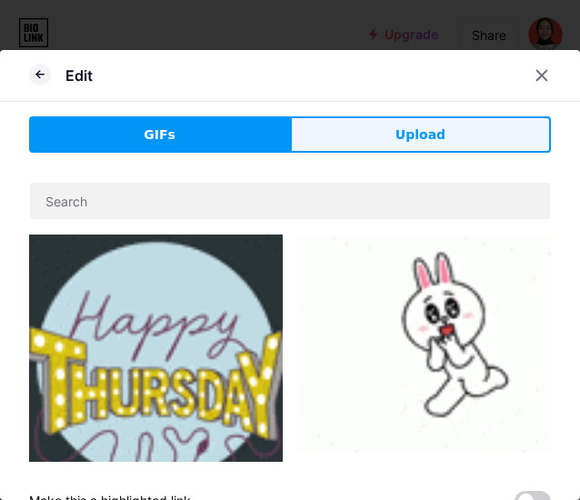
click at [381, 133] on button "Upload" at bounding box center [420, 134] width 261 height 36
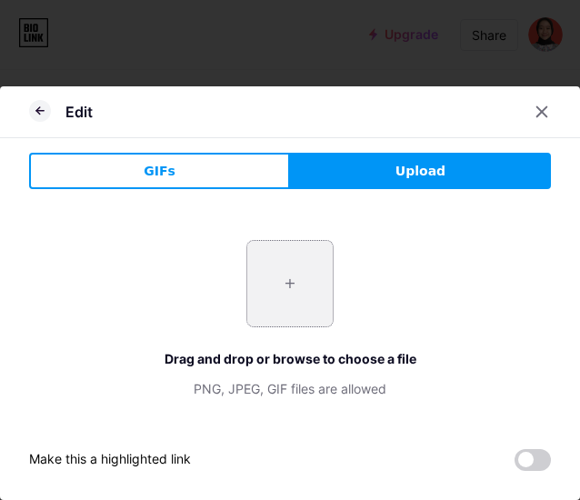
click at [282, 293] on input "file" at bounding box center [289, 283] width 85 height 85
type input "C:\fakepath\6.jpg"
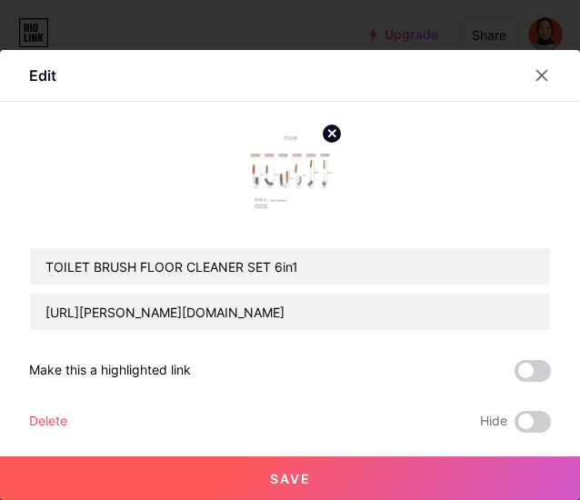
click at [261, 476] on button "Save" at bounding box center [290, 479] width 580 height 44
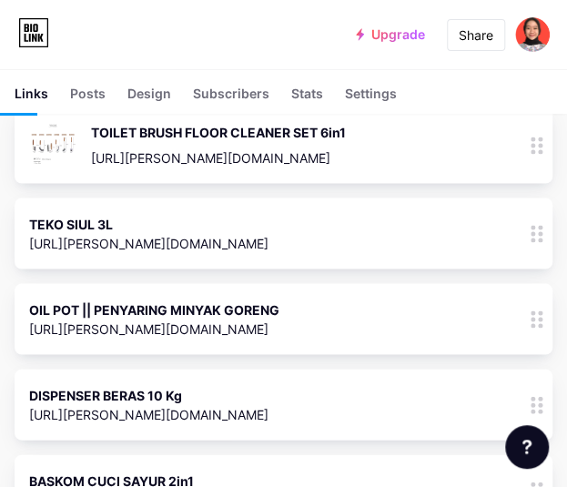
scroll to position [728, 0]
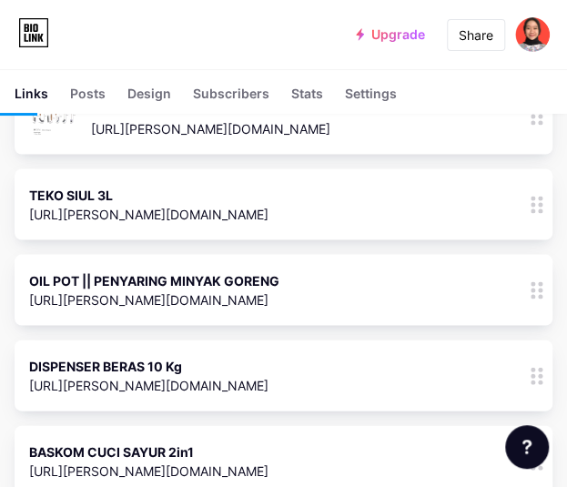
click at [277, 297] on div "[URL][PERSON_NAME][DOMAIN_NAME]" at bounding box center [154, 298] width 250 height 19
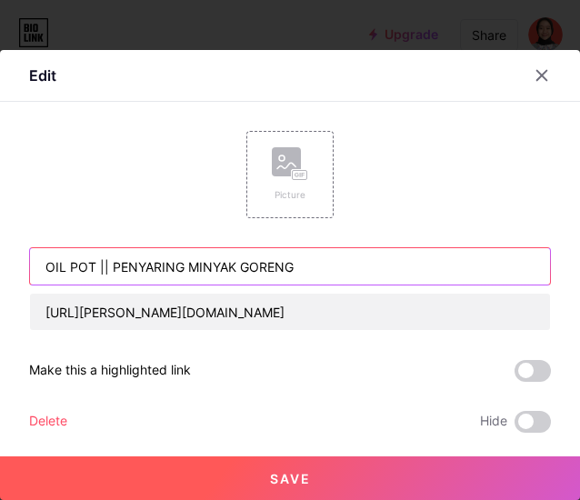
click at [387, 266] on input "OIL POT || PENYARING MINYAK GORENG" at bounding box center [290, 266] width 520 height 36
type input "OIL POT || PENYARING MINYAK GORENG || Putih"
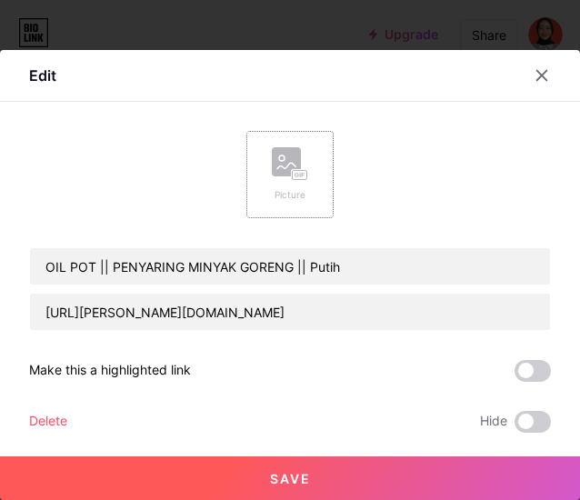
click at [272, 171] on rect at bounding box center [286, 161] width 29 height 29
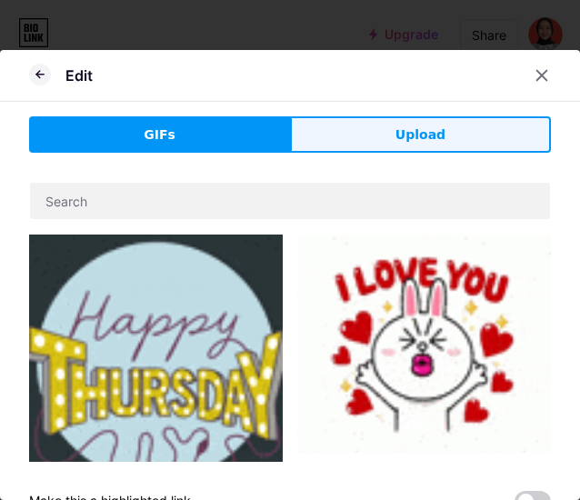
click at [405, 126] on span "Upload" at bounding box center [421, 135] width 50 height 19
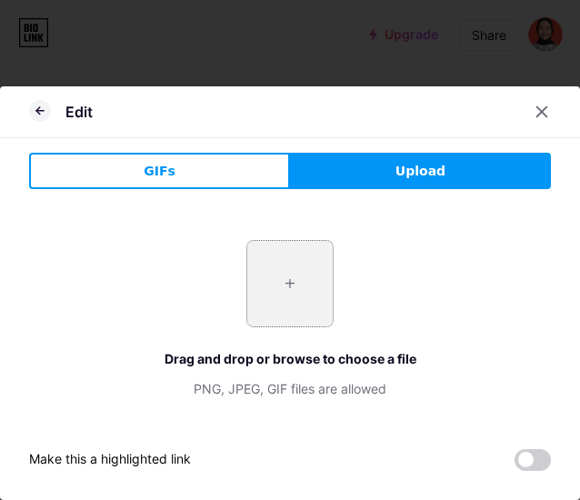
click at [279, 283] on input "file" at bounding box center [289, 283] width 85 height 85
type input "C:\fakepath\7.jpg"
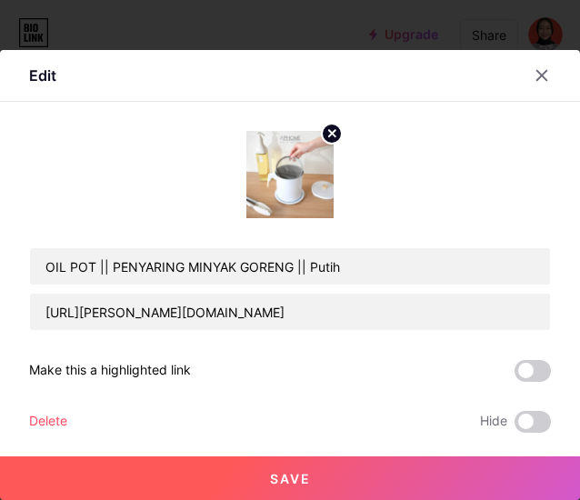
click at [135, 481] on button "Save" at bounding box center [290, 479] width 580 height 44
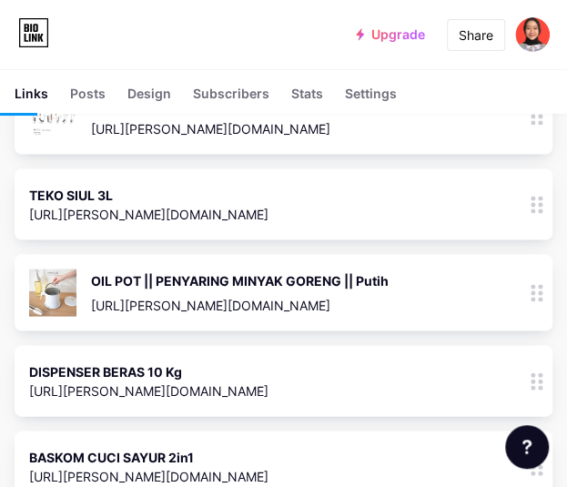
click at [325, 376] on div "DISPENSER BERAS 10 Kg [URL][PERSON_NAME][DOMAIN_NAME] 0" at bounding box center [258, 380] width 458 height 42
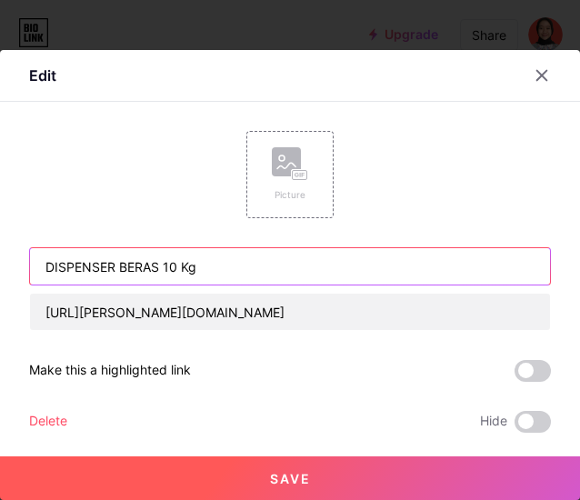
click at [155, 266] on input "DISPENSER BERAS 10 Kg" at bounding box center [290, 266] width 520 height 36
type input "DISPENSER BERAS || 5 kg / 10 Kg"
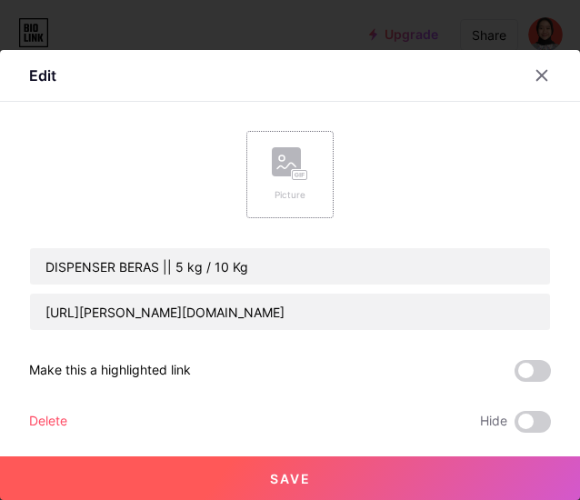
click at [295, 165] on icon at bounding box center [290, 164] width 36 height 34
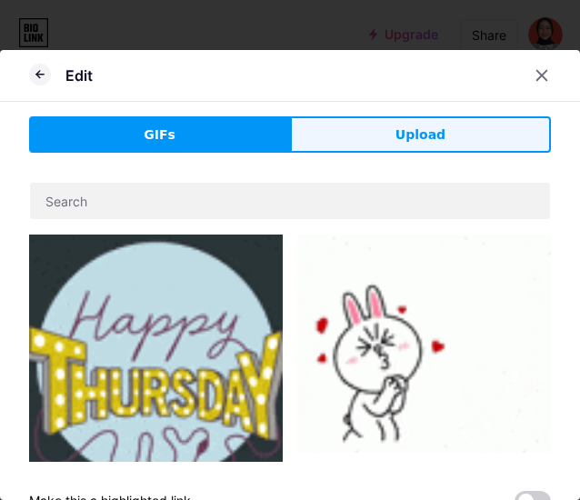
click at [400, 144] on button "Upload" at bounding box center [420, 134] width 261 height 36
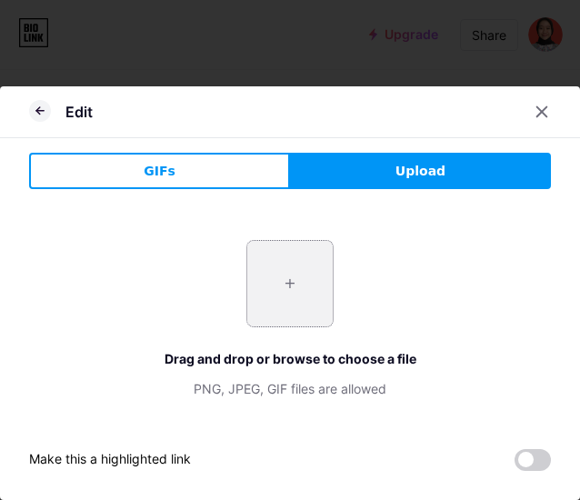
click at [251, 287] on input "file" at bounding box center [289, 283] width 85 height 85
type input "C:\fakepath\8.jpg"
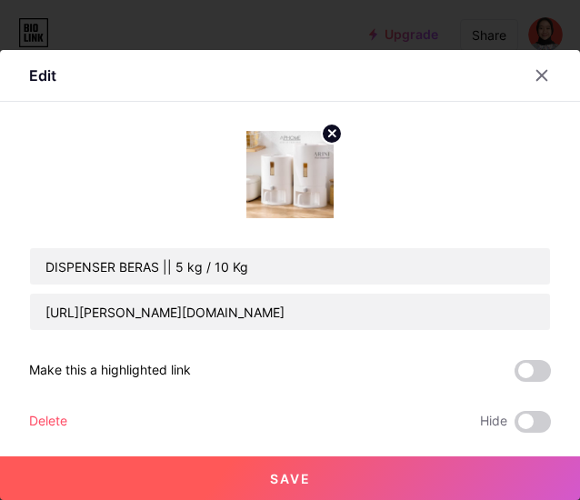
click at [143, 483] on button "Save" at bounding box center [290, 479] width 580 height 44
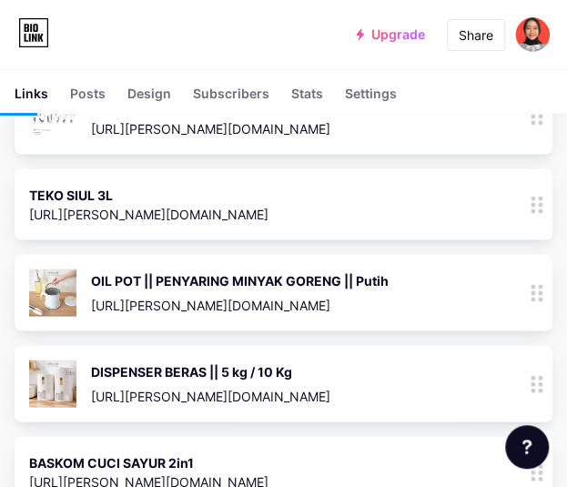
scroll to position [819, 0]
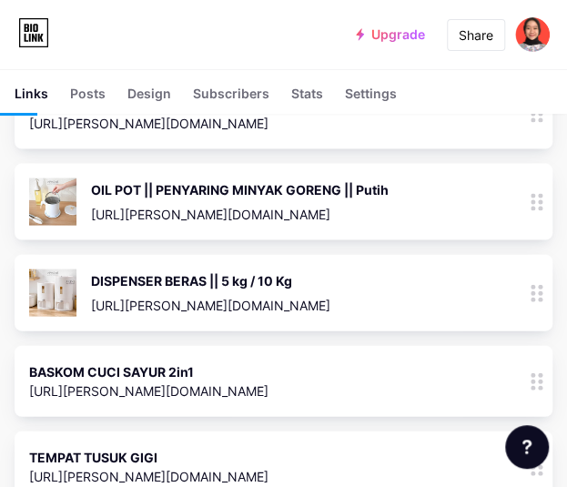
click at [268, 387] on div "BASKOM CUCI SAYUR 2in1 [URL][PERSON_NAME][DOMAIN_NAME] 0" at bounding box center [258, 380] width 458 height 42
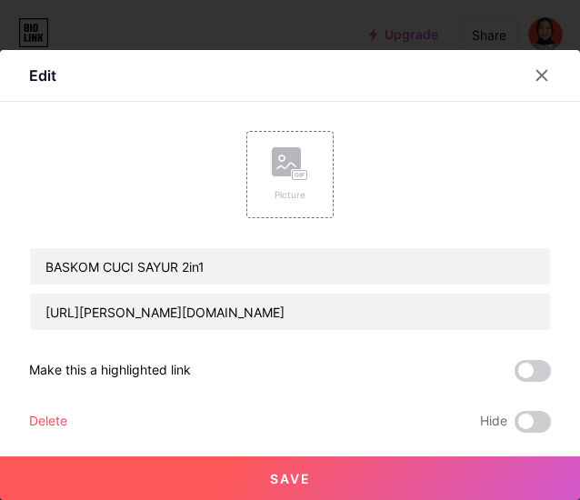
click at [277, 181] on div "Picture" at bounding box center [290, 174] width 36 height 55
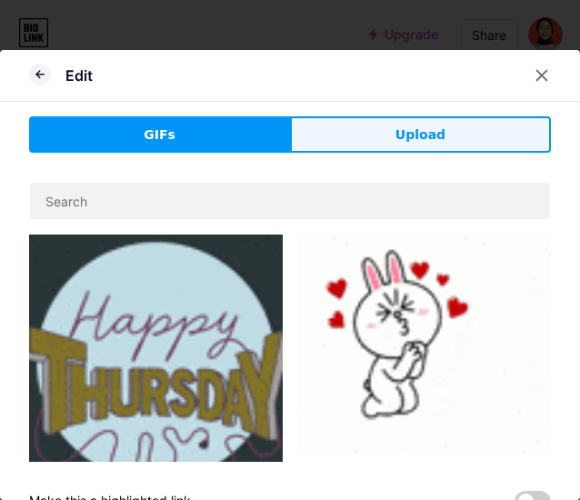
click at [449, 126] on button "Upload" at bounding box center [420, 134] width 261 height 36
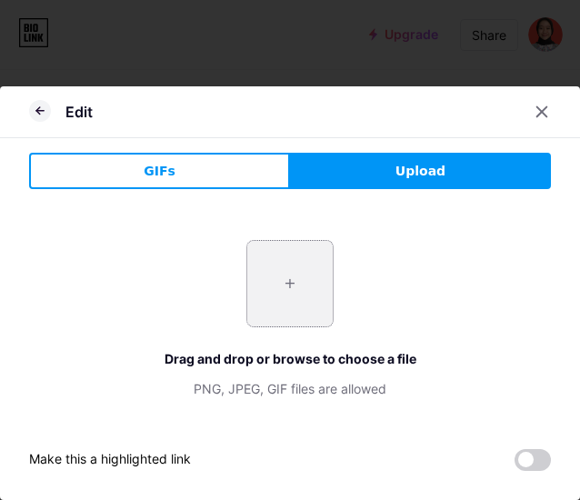
click at [278, 265] on input "file" at bounding box center [289, 283] width 85 height 85
type input "C:\fakepath\9.jpg"
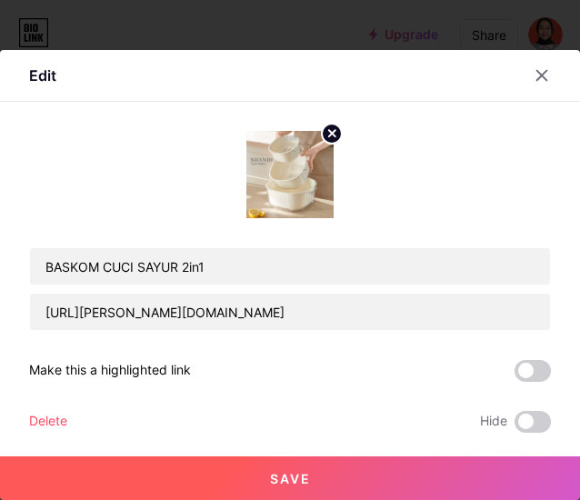
click at [233, 458] on button "Save" at bounding box center [290, 479] width 580 height 44
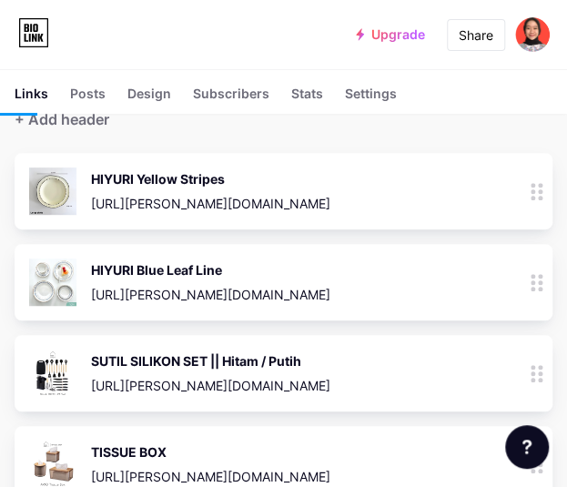
scroll to position [0, 0]
